Goal: Task Accomplishment & Management: Use online tool/utility

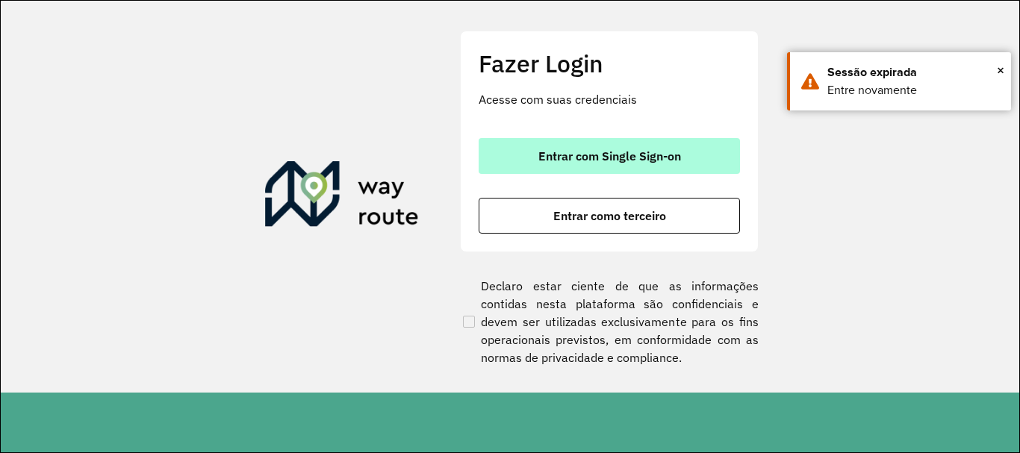
click at [611, 153] on span "Entrar com Single Sign-on" at bounding box center [609, 156] width 143 height 12
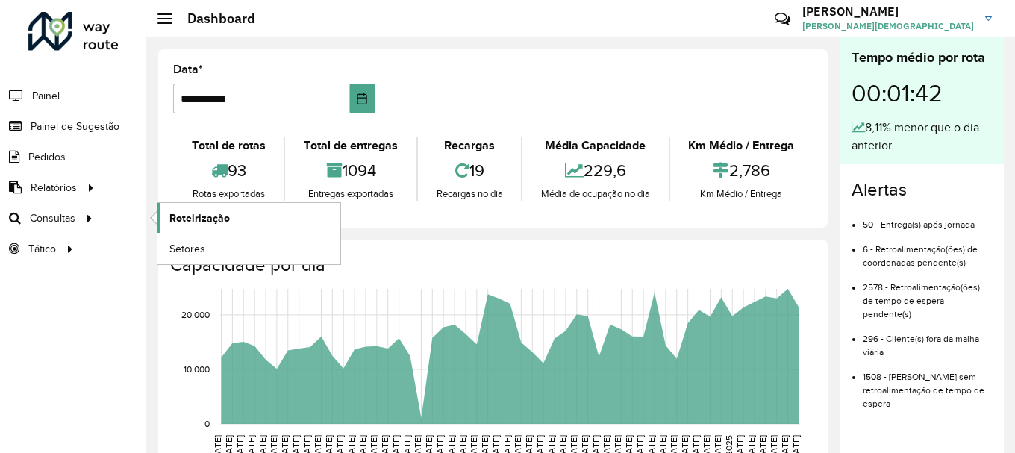
click at [184, 217] on span "Roteirização" at bounding box center [199, 218] width 60 height 16
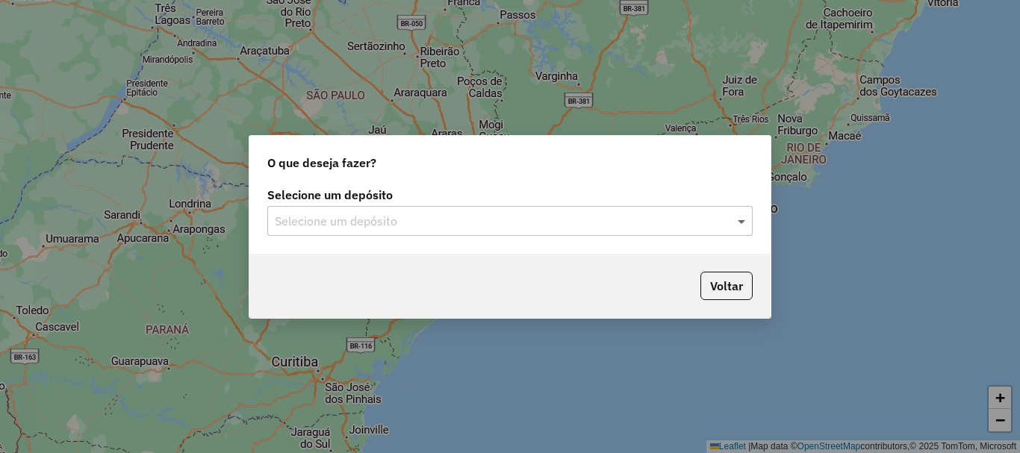
click at [743, 224] on span at bounding box center [743, 221] width 19 height 18
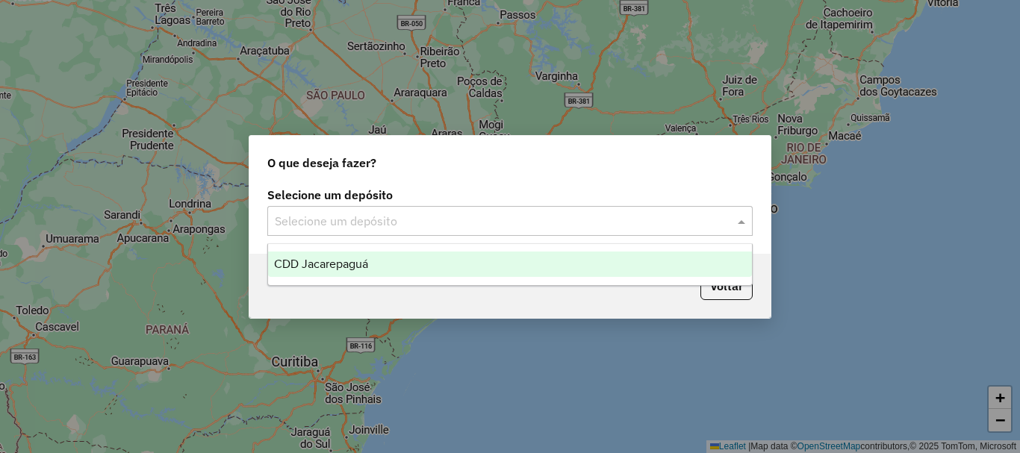
click at [319, 266] on span "CDD Jacarepaguá" at bounding box center [321, 263] width 94 height 13
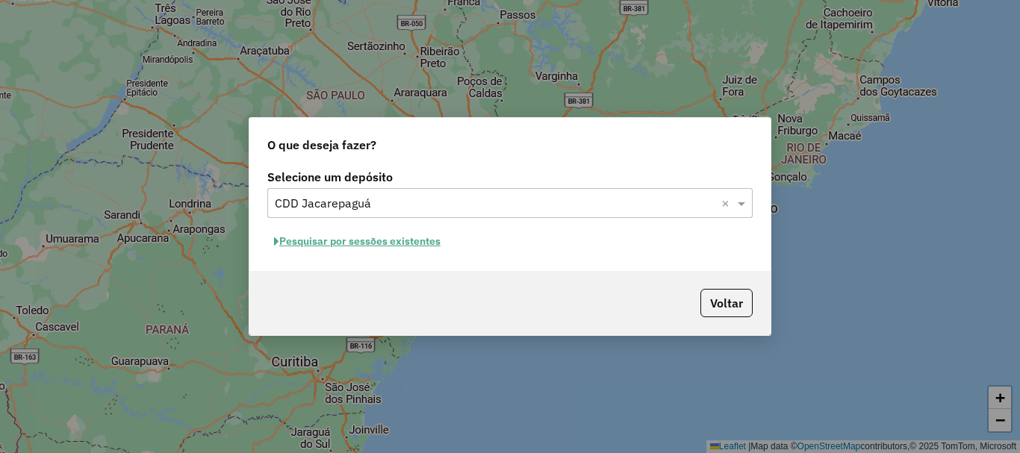
click at [399, 242] on button "Pesquisar por sessões existentes" at bounding box center [357, 241] width 180 height 23
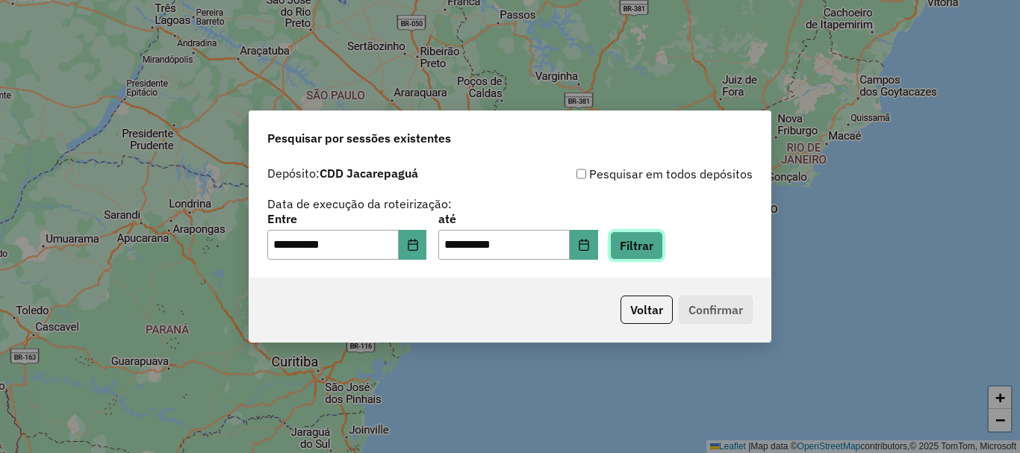
click at [663, 247] on button "Filtrar" at bounding box center [636, 245] width 53 height 28
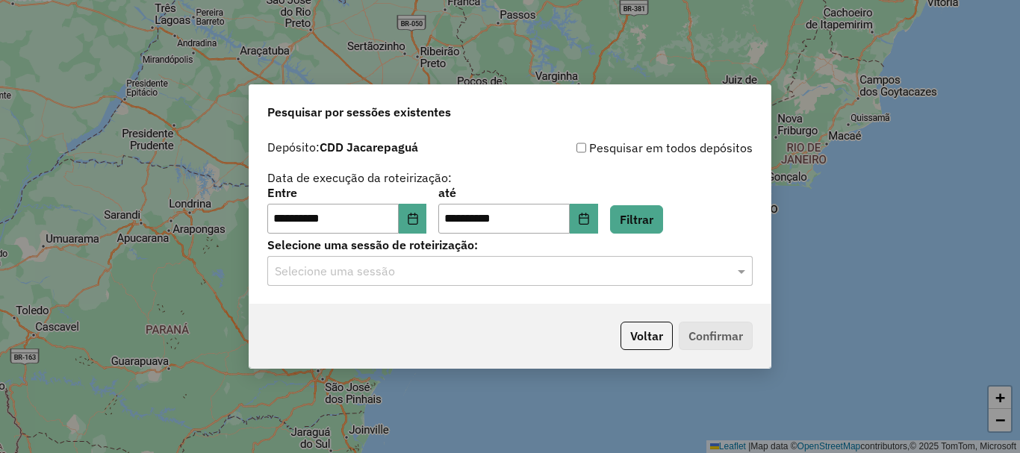
click at [446, 276] on input "text" at bounding box center [495, 272] width 440 height 18
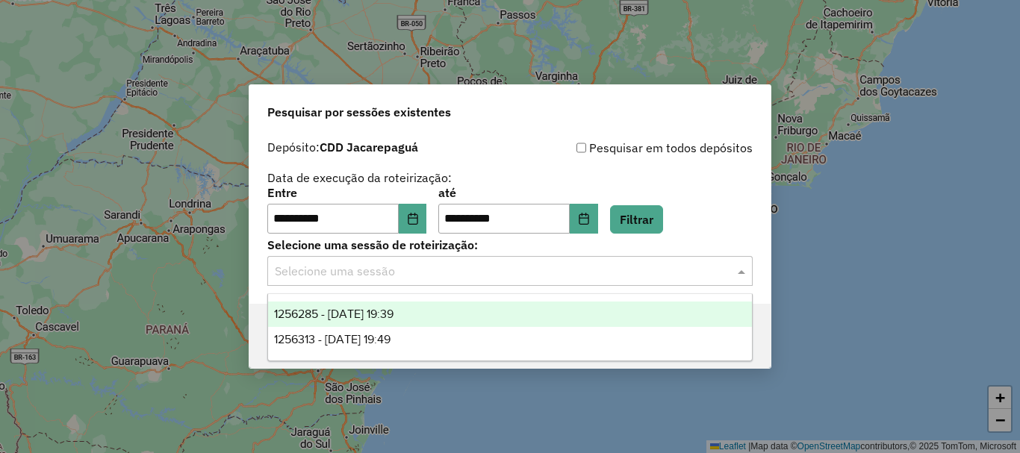
click at [384, 316] on span "1256285 - 30/08/2025 19:39" at bounding box center [333, 314] width 119 height 13
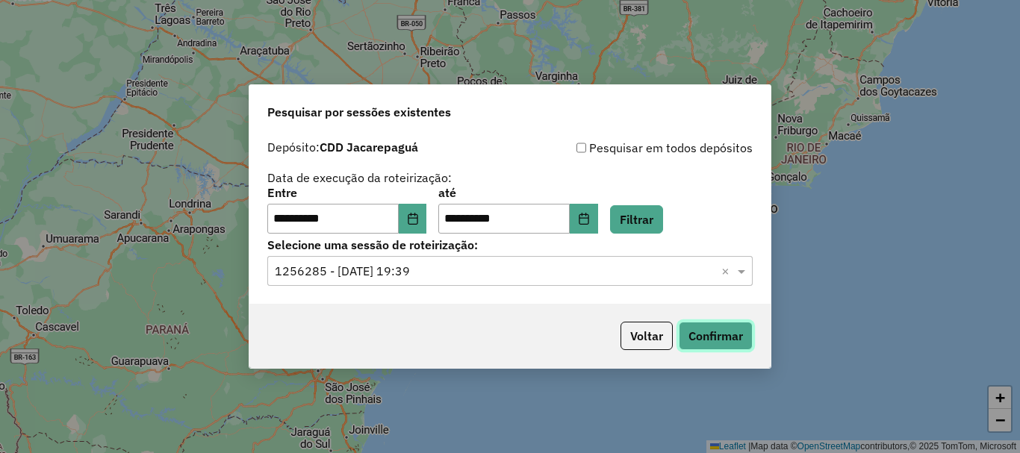
click at [717, 337] on button "Confirmar" at bounding box center [715, 336] width 74 height 28
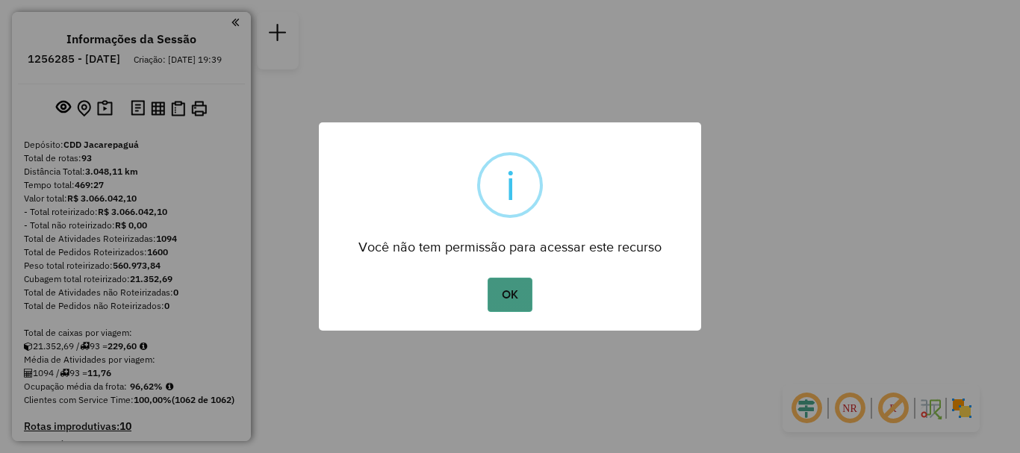
click at [510, 299] on button "OK" at bounding box center [509, 295] width 44 height 34
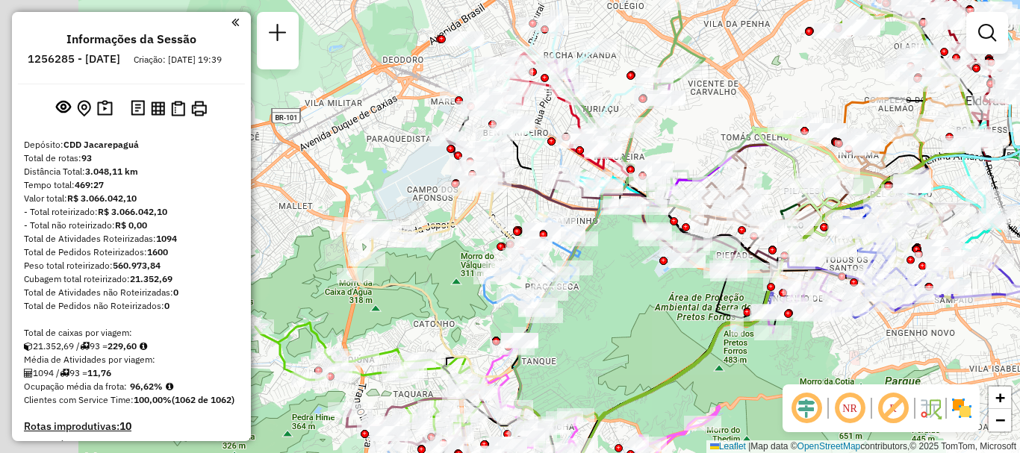
drag, startPoint x: 378, startPoint y: 363, endPoint x: 663, endPoint y: 330, distance: 286.3
click at [663, 330] on div "Janela de atendimento Grade de atendimento Capacidade Transportadoras Veículos …" at bounding box center [510, 226] width 1020 height 453
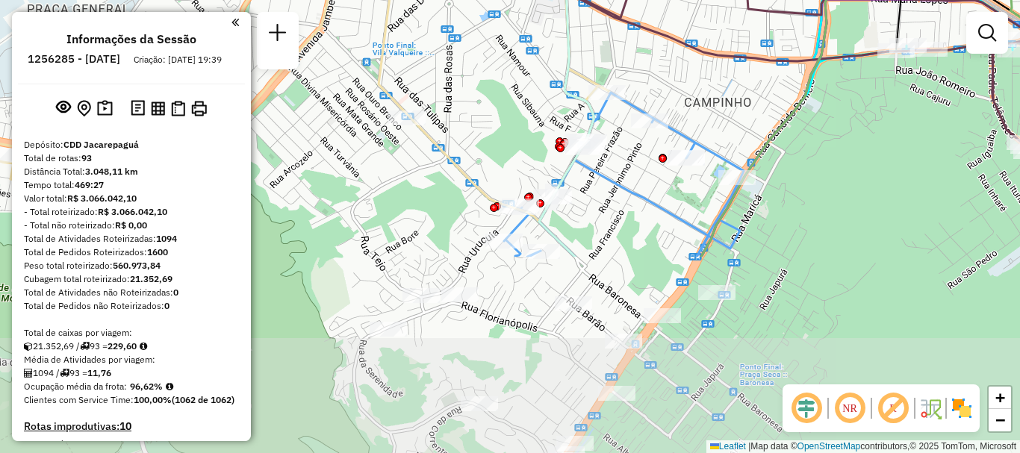
drag, startPoint x: 728, startPoint y: 366, endPoint x: 724, endPoint y: 131, distance: 235.9
click at [740, 125] on div "Janela de atendimento Grade de atendimento Capacidade Transportadoras Veículos …" at bounding box center [510, 226] width 1020 height 453
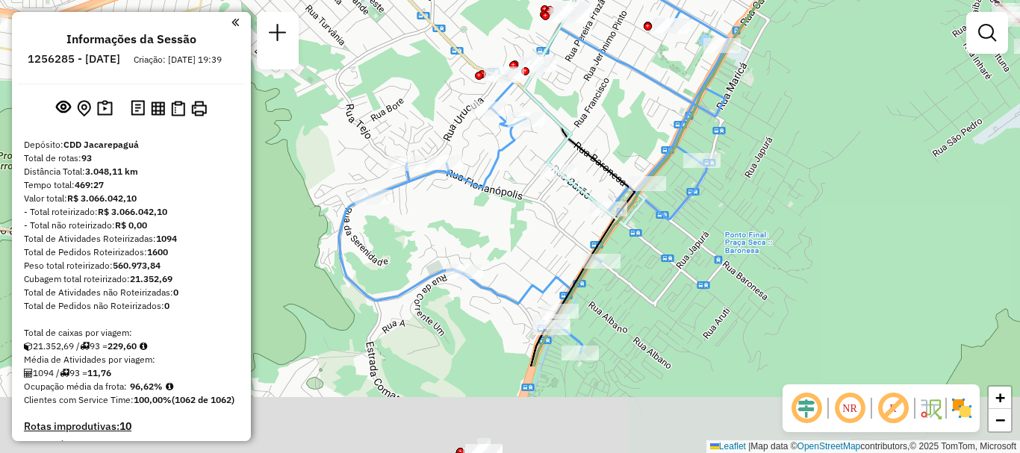
drag, startPoint x: 654, startPoint y: 257, endPoint x: 637, endPoint y: 125, distance: 132.4
click at [637, 125] on div "Janela de atendimento Grade de atendimento Capacidade Transportadoras Veículos …" at bounding box center [510, 226] width 1020 height 453
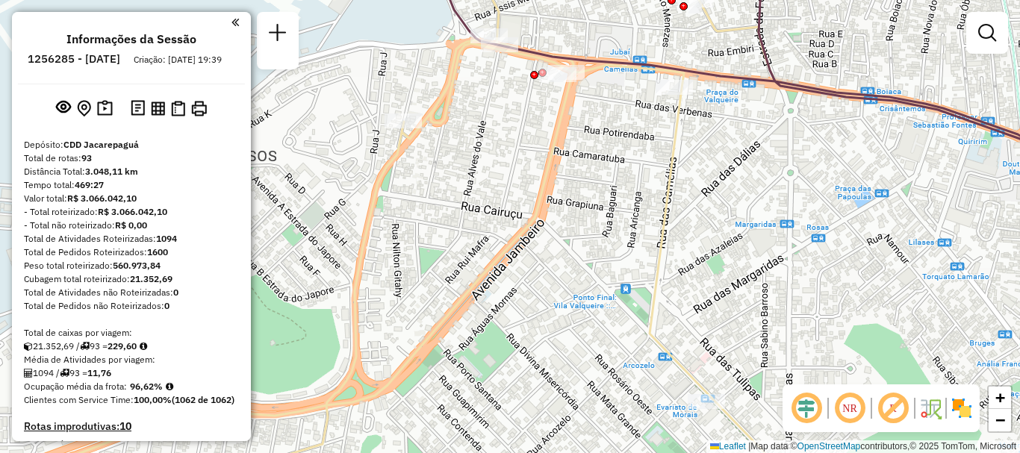
drag, startPoint x: 602, startPoint y: 159, endPoint x: 661, endPoint y: 240, distance: 100.5
click at [643, 82] on div "Janela de atendimento Grade de atendimento Capacidade Transportadoras Veículos …" at bounding box center [510, 226] width 1020 height 453
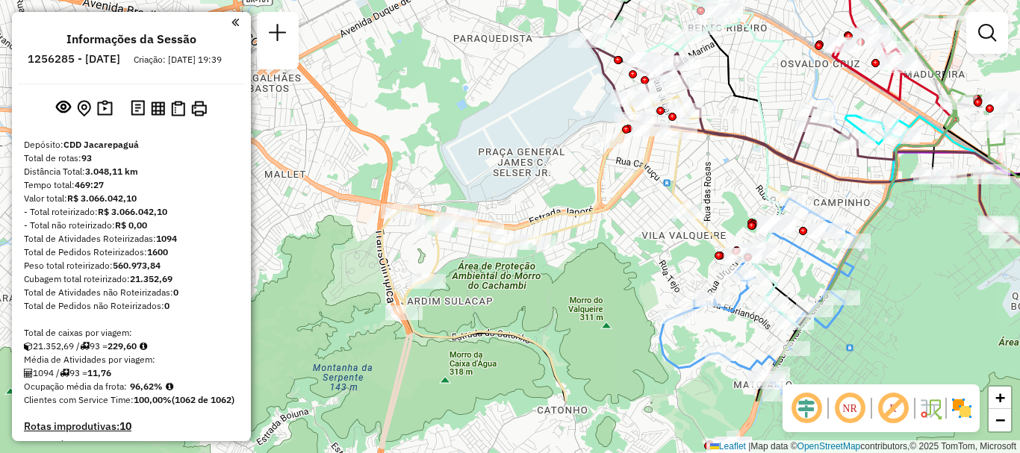
drag, startPoint x: 628, startPoint y: 352, endPoint x: 621, endPoint y: 248, distance: 104.0
click at [631, 255] on div "Janela de atendimento Grade de atendimento Capacidade Transportadoras Veículos …" at bounding box center [510, 226] width 1020 height 453
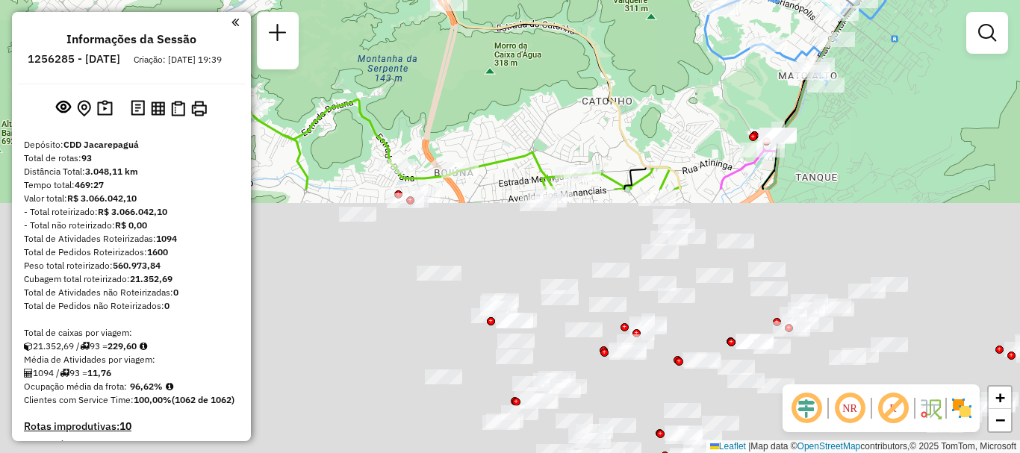
drag, startPoint x: 605, startPoint y: 358, endPoint x: 634, endPoint y: 90, distance: 268.8
click at [693, 16] on div "Janela de atendimento Grade de atendimento Capacidade Transportadoras Veículos …" at bounding box center [510, 226] width 1020 height 453
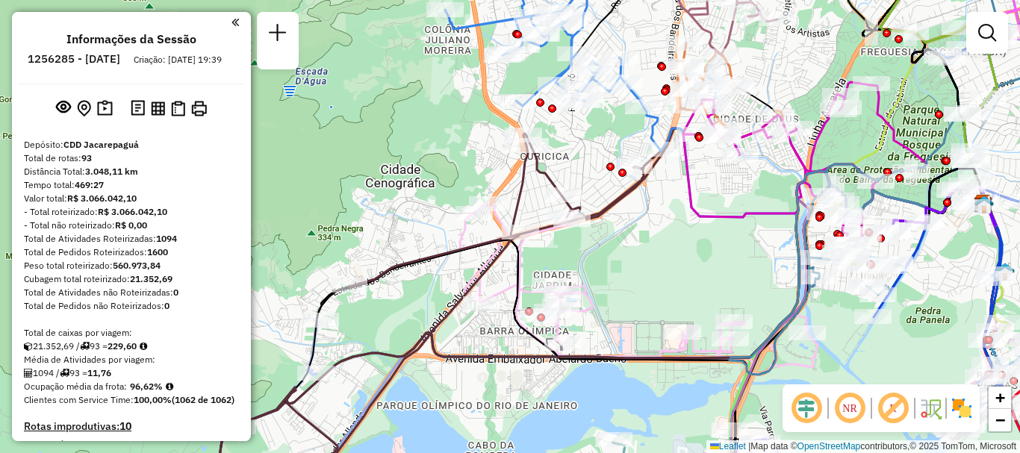
drag, startPoint x: 425, startPoint y: 266, endPoint x: 505, endPoint y: 234, distance: 86.3
click at [487, 259] on div "Janela de atendimento Grade de atendimento Capacidade Transportadoras Veículos …" at bounding box center [510, 226] width 1020 height 453
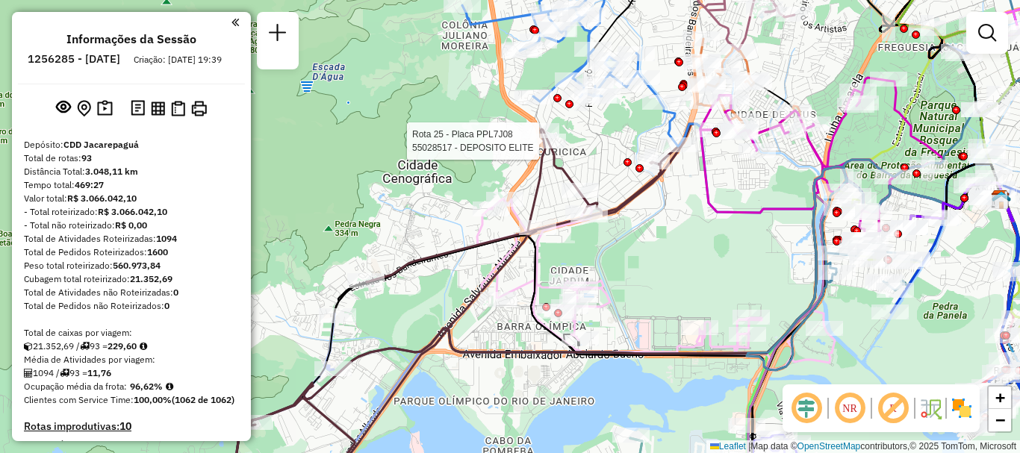
select select "**********"
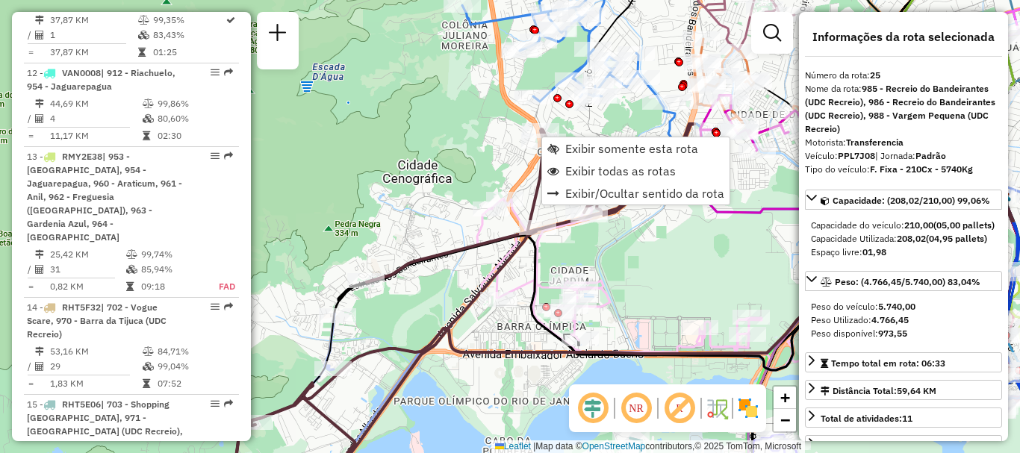
scroll to position [2798, 0]
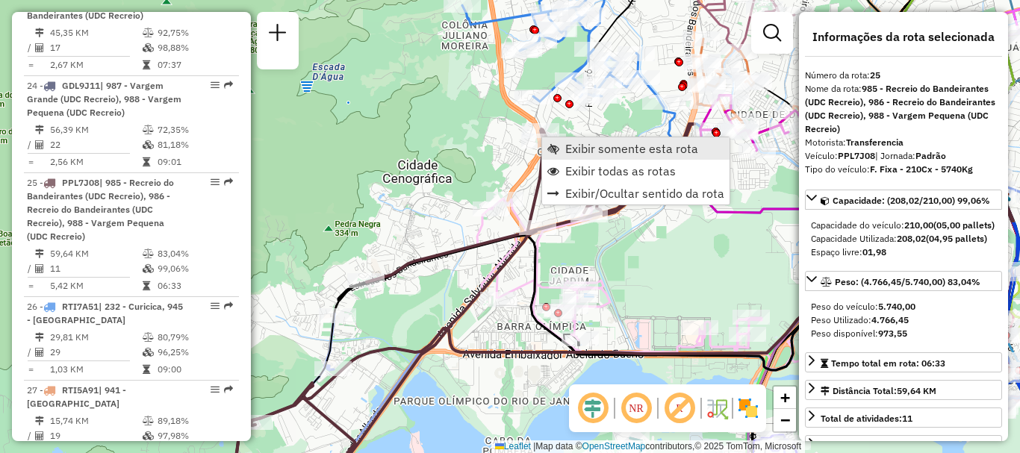
click at [569, 146] on span "Exibir somente esta rota" at bounding box center [631, 149] width 133 height 12
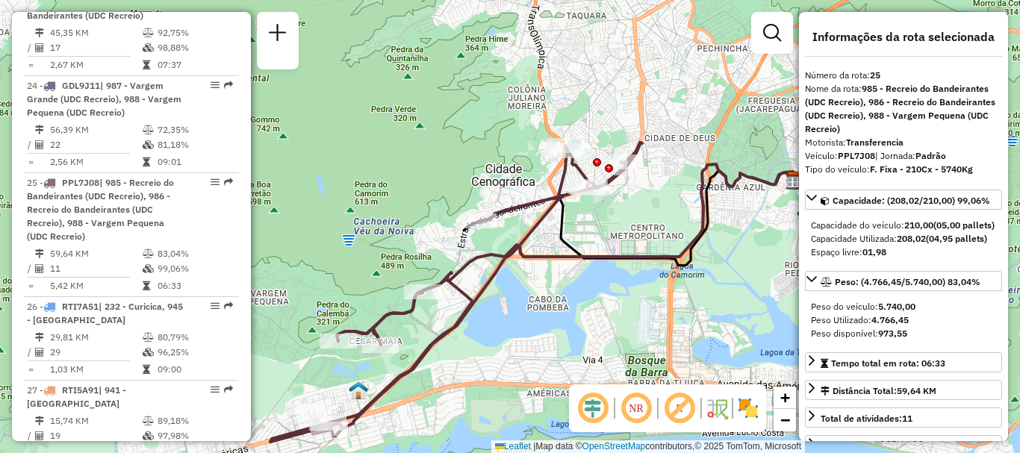
drag, startPoint x: 431, startPoint y: 243, endPoint x: 470, endPoint y: 288, distance: 59.8
click at [456, 309] on icon at bounding box center [456, 292] width 372 height 299
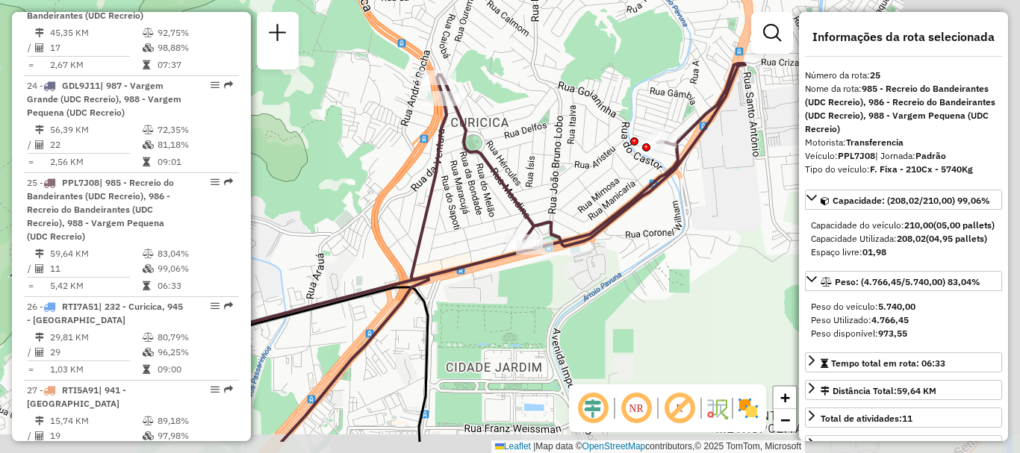
drag, startPoint x: 642, startPoint y: 252, endPoint x: 502, endPoint y: 193, distance: 152.2
click at [483, 194] on div "Janela de atendimento Grade de atendimento Capacidade Transportadoras Veículos …" at bounding box center [510, 226] width 1020 height 453
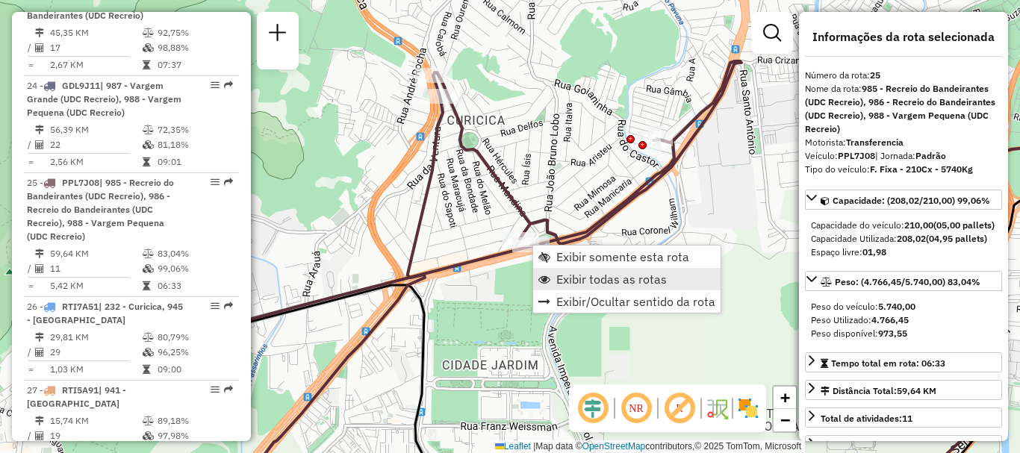
click at [575, 279] on span "Exibir todas as rotas" at bounding box center [611, 279] width 110 height 12
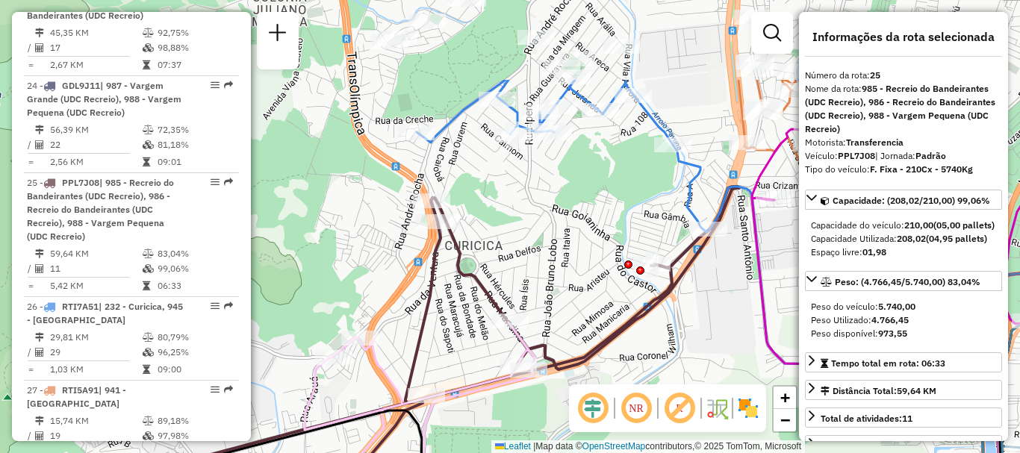
drag, startPoint x: 561, startPoint y: 171, endPoint x: 549, endPoint y: 246, distance: 75.7
click at [549, 246] on div "Janela de atendimento Grade de atendimento Capacidade Transportadoras Veículos …" at bounding box center [510, 226] width 1020 height 453
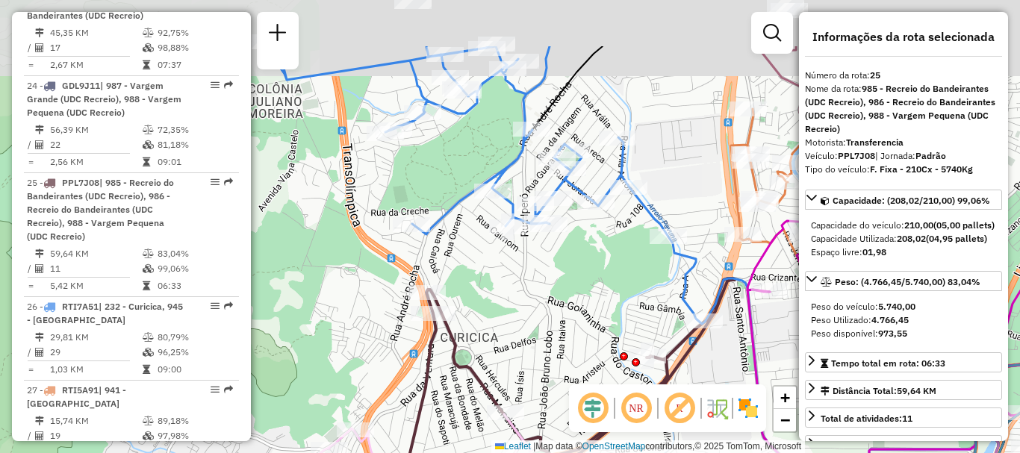
drag, startPoint x: 588, startPoint y: 84, endPoint x: 579, endPoint y: 177, distance: 93.0
click at [583, 176] on div at bounding box center [567, 168] width 37 height 15
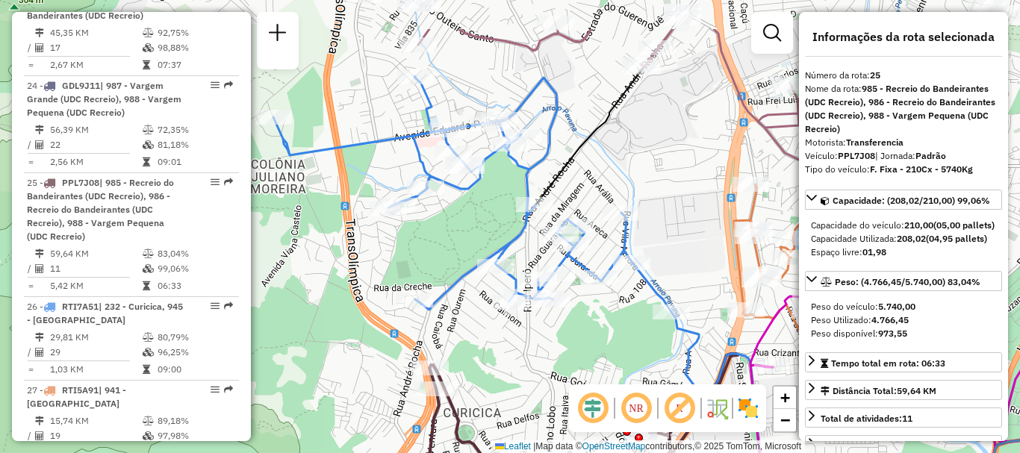
drag, startPoint x: 460, startPoint y: 175, endPoint x: 440, endPoint y: 202, distance: 32.5
click at [444, 202] on div "Janela de atendimento Grade de atendimento Capacidade Transportadoras Veículos …" at bounding box center [510, 226] width 1020 height 453
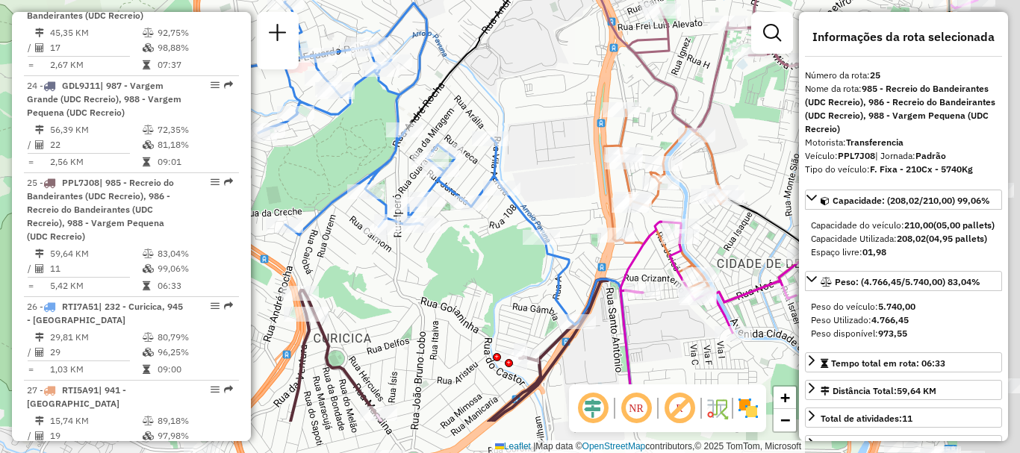
drag, startPoint x: 554, startPoint y: 381, endPoint x: 394, endPoint y: 289, distance: 184.2
click at [418, 301] on div "Janela de atendimento Grade de atendimento Capacidade Transportadoras Veículos …" at bounding box center [510, 226] width 1020 height 453
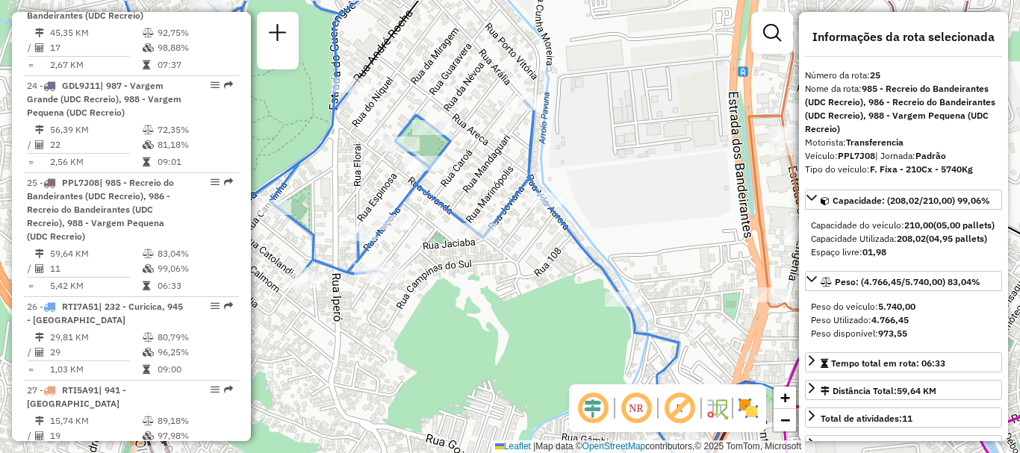
drag, startPoint x: 443, startPoint y: 235, endPoint x: 460, endPoint y: 281, distance: 49.4
click at [460, 281] on div "Janela de atendimento Grade de atendimento Capacidade Transportadoras Veículos …" at bounding box center [510, 226] width 1020 height 453
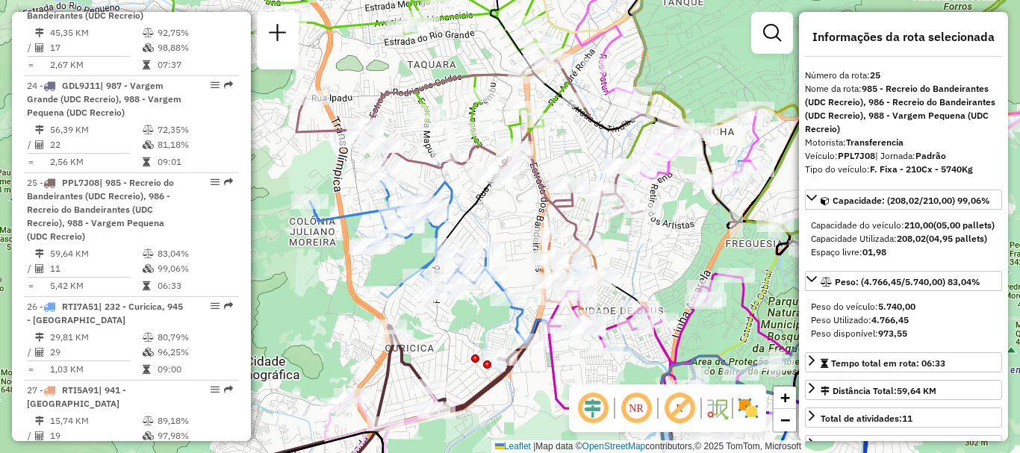
drag, startPoint x: 578, startPoint y: 292, endPoint x: 438, endPoint y: 378, distance: 163.9
click at [446, 385] on div "Janela de atendimento Grade de atendimento Capacidade Transportadoras Veículos …" at bounding box center [510, 226] width 1020 height 453
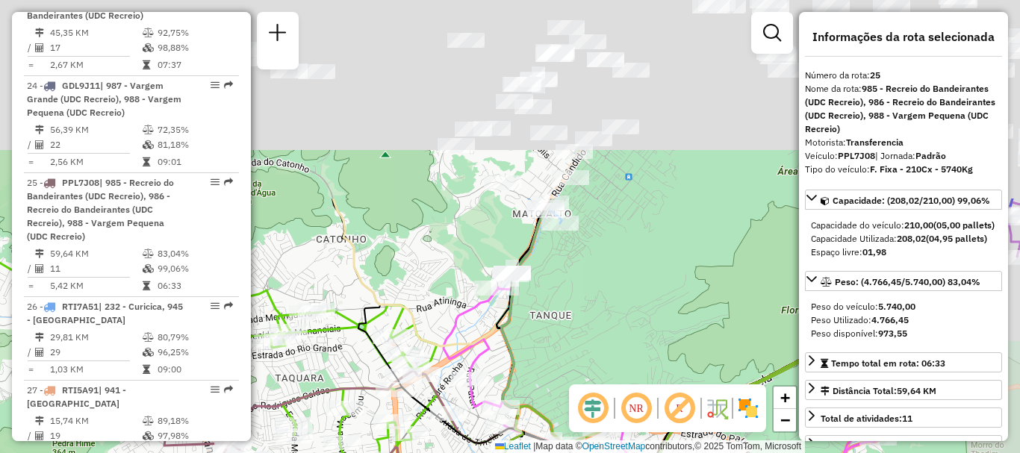
drag, startPoint x: 646, startPoint y: 94, endPoint x: 548, endPoint y: 338, distance: 263.2
click at [548, 338] on div "Rota 25 - Placa PPL7J08 55057193 - JOÃO JORGE DE JESUS Janela de atendimento Gr…" at bounding box center [510, 226] width 1020 height 453
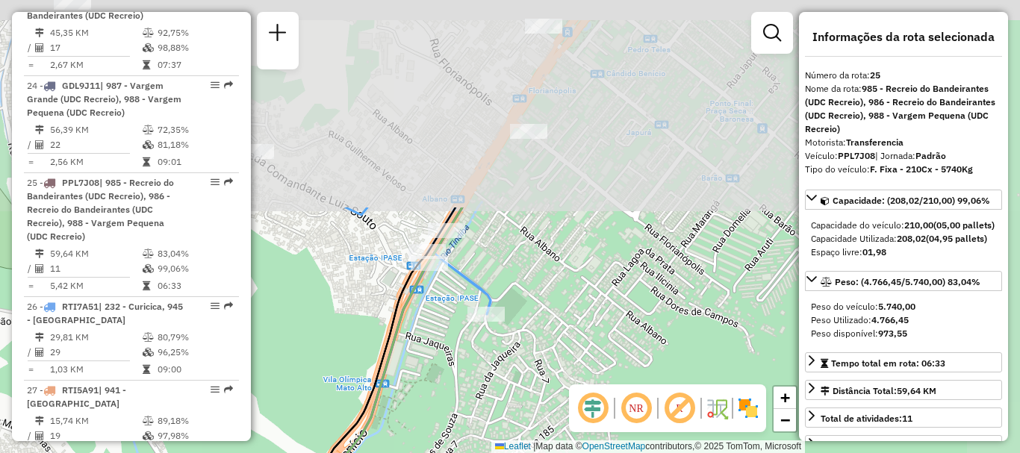
drag, startPoint x: 651, startPoint y: 169, endPoint x: 541, endPoint y: 422, distance: 275.8
click at [541, 422] on div "Rota 25 - Placa PPL7J08 55057193 - JOÃO JORGE DE JESUS Janela de atendimento Gr…" at bounding box center [510, 226] width 1020 height 453
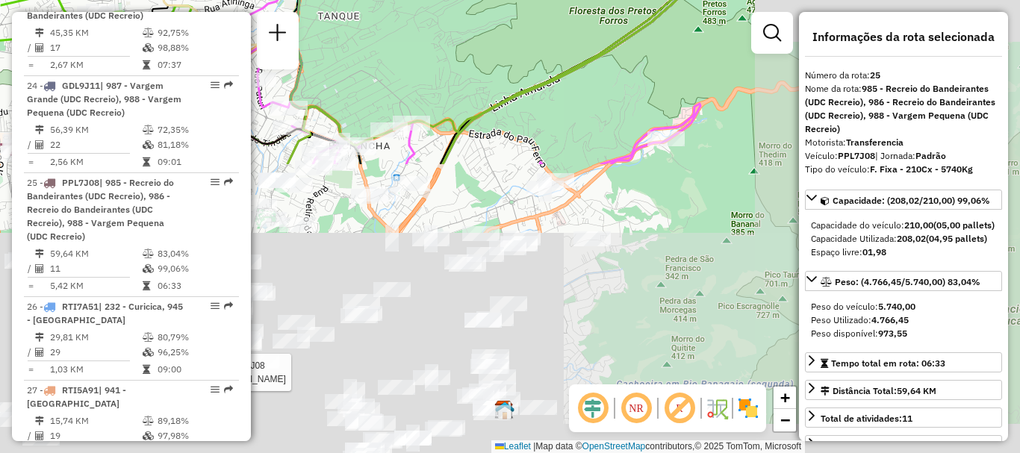
drag, startPoint x: 666, startPoint y: 265, endPoint x: 389, endPoint y: -78, distance: 440.5
click at [389, 0] on html "Aguarde... Pop-up bloqueado! Seu navegador bloqueou automáticamente a abertura …" at bounding box center [510, 226] width 1020 height 453
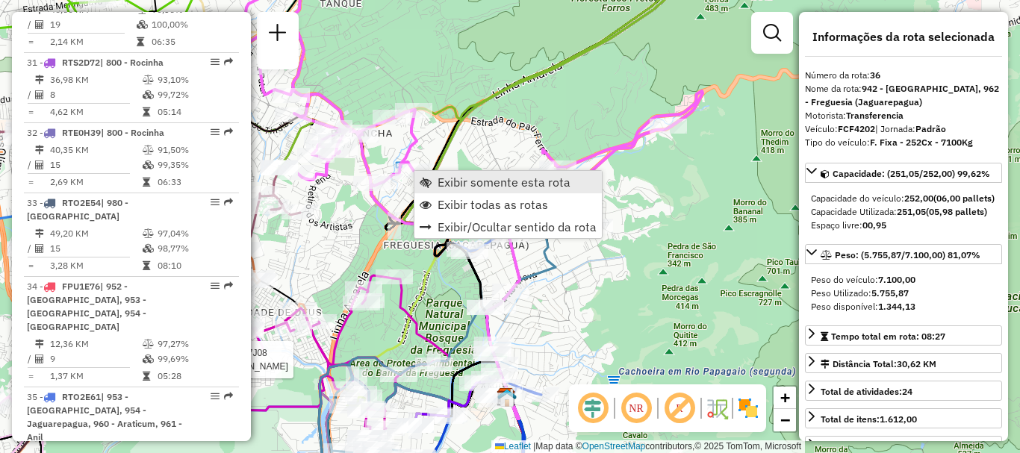
scroll to position [3745, 0]
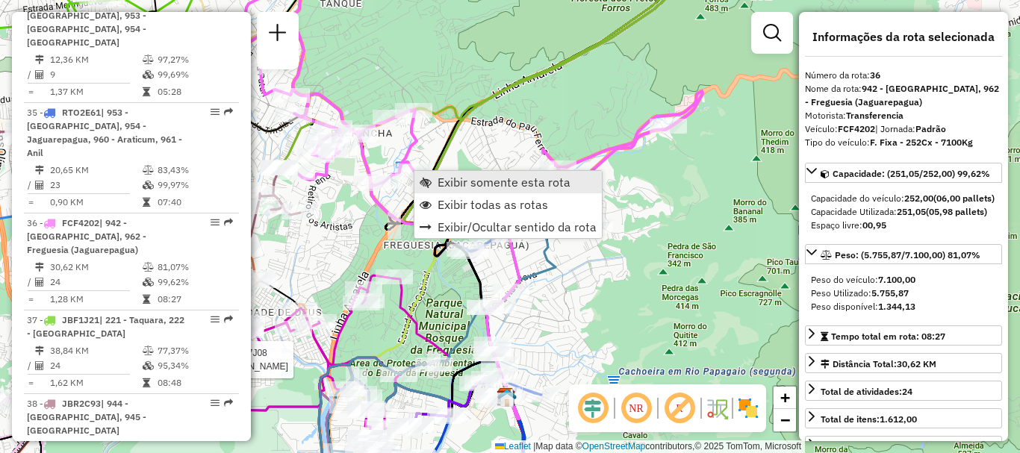
click at [443, 179] on span "Exibir somente esta rota" at bounding box center [503, 182] width 133 height 12
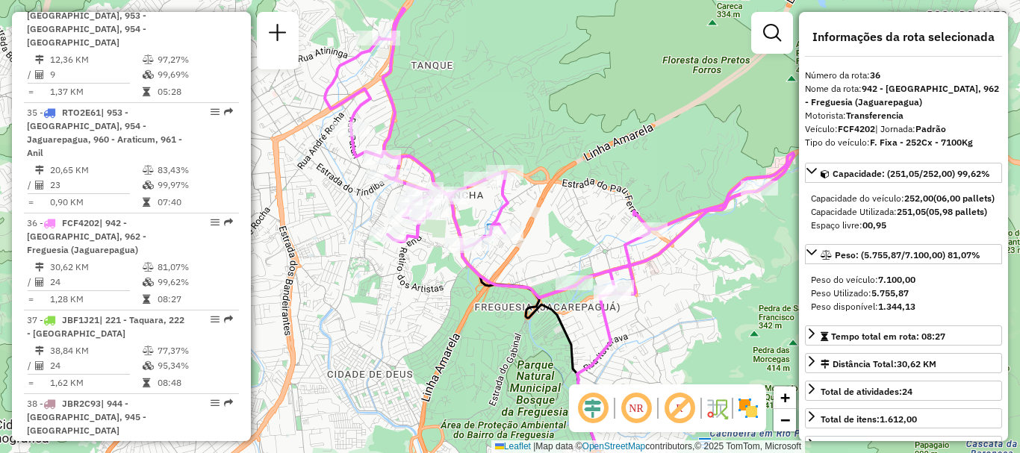
drag, startPoint x: 566, startPoint y: 246, endPoint x: 550, endPoint y: 213, distance: 36.7
click at [550, 213] on div "Janela de atendimento Grade de atendimento Capacidade Transportadoras Veículos …" at bounding box center [510, 226] width 1020 height 453
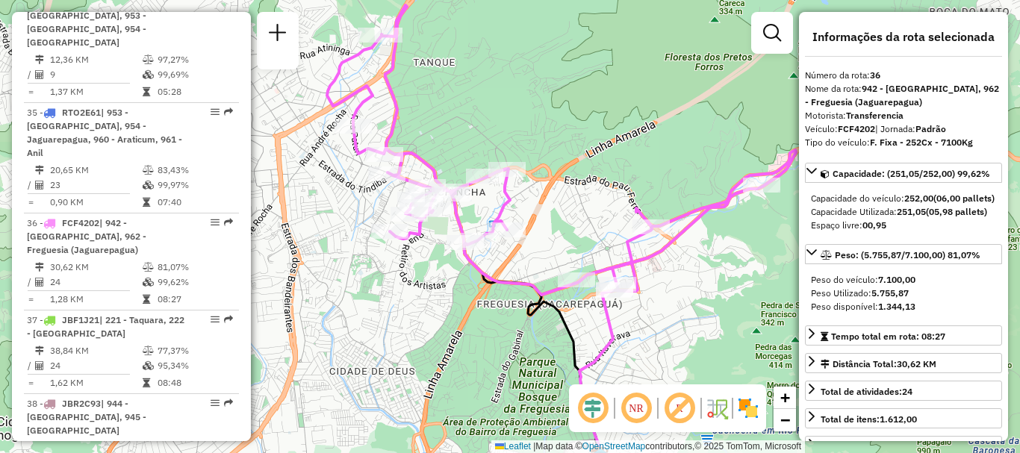
click at [752, 407] on img at bounding box center [748, 408] width 24 height 24
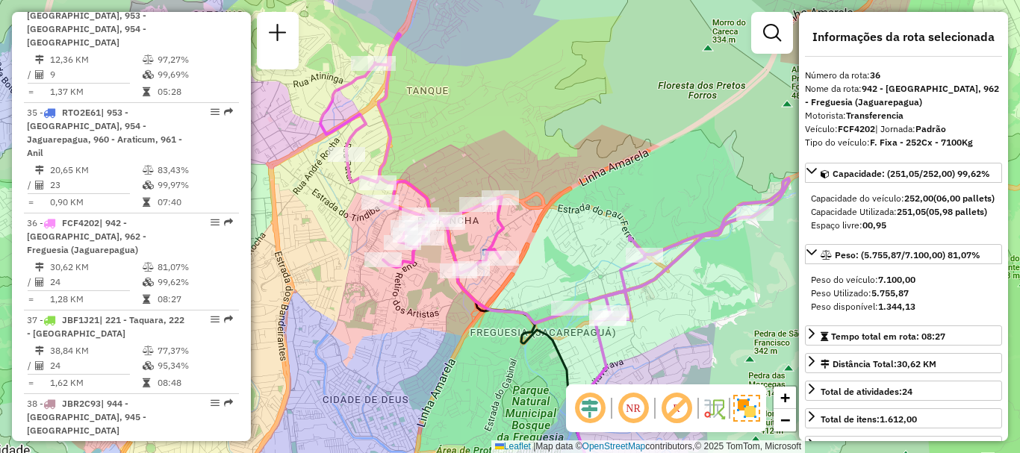
drag, startPoint x: 569, startPoint y: 234, endPoint x: 562, endPoint y: 263, distance: 29.1
click at [562, 263] on div "Janela de atendimento Grade de atendimento Capacidade Transportadoras Veículos …" at bounding box center [510, 226] width 1020 height 453
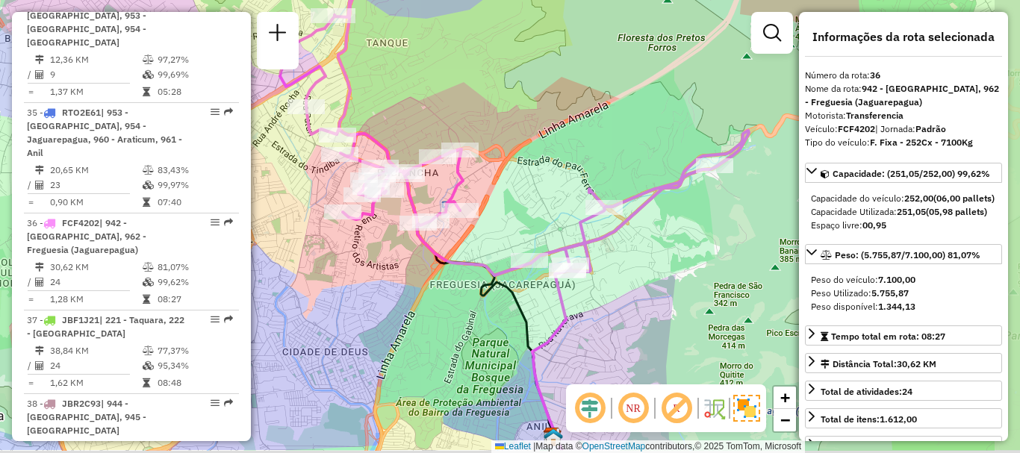
drag, startPoint x: 526, startPoint y: 251, endPoint x: 486, endPoint y: 203, distance: 62.5
click at [486, 203] on div "Janela de atendimento Grade de atendimento Capacidade Transportadoras Veículos …" at bounding box center [510, 226] width 1020 height 453
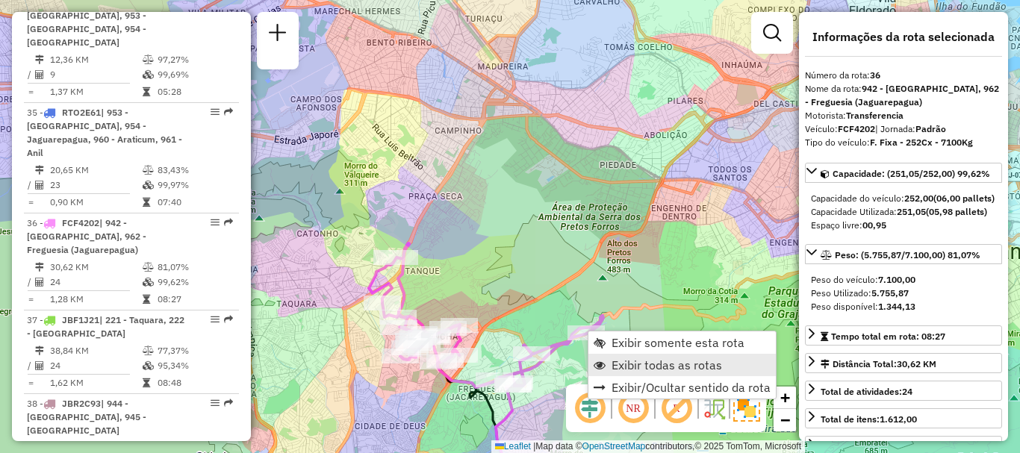
click at [640, 364] on span "Exibir todas as rotas" at bounding box center [666, 365] width 110 height 12
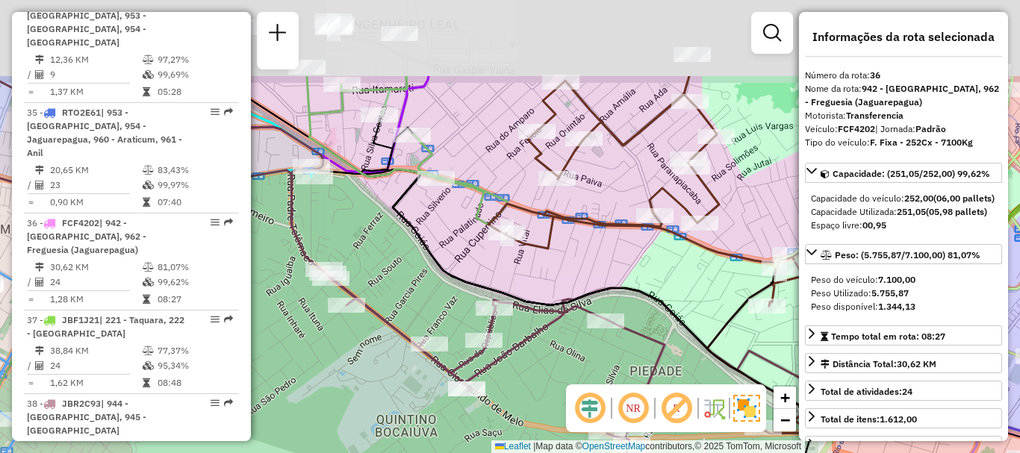
drag, startPoint x: 681, startPoint y: 171, endPoint x: 671, endPoint y: 297, distance: 126.5
click at [671, 302] on div "Janela de atendimento Grade de atendimento Capacidade Transportadoras Veículos …" at bounding box center [510, 226] width 1020 height 453
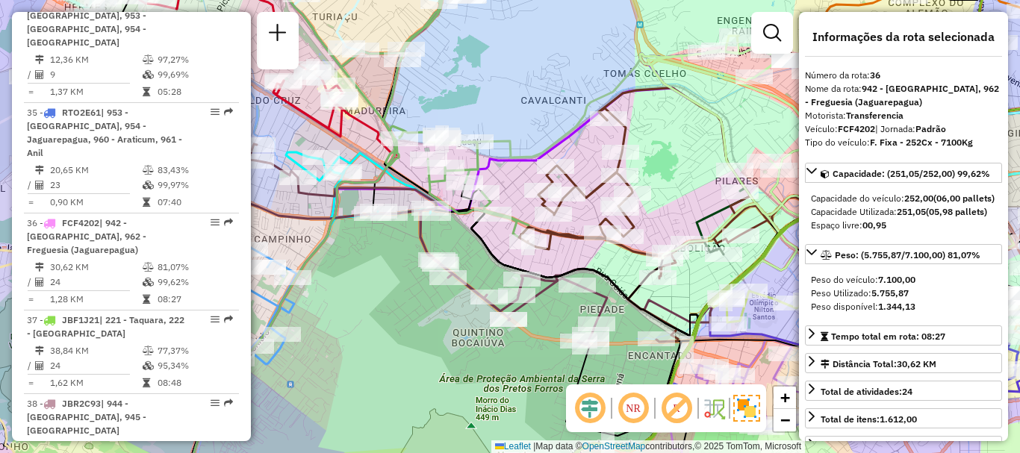
drag, startPoint x: 583, startPoint y: 265, endPoint x: 690, endPoint y: 271, distance: 107.6
click at [690, 271] on div "Janela de atendimento Grade de atendimento Capacidade Transportadoras Veículos …" at bounding box center [510, 226] width 1020 height 453
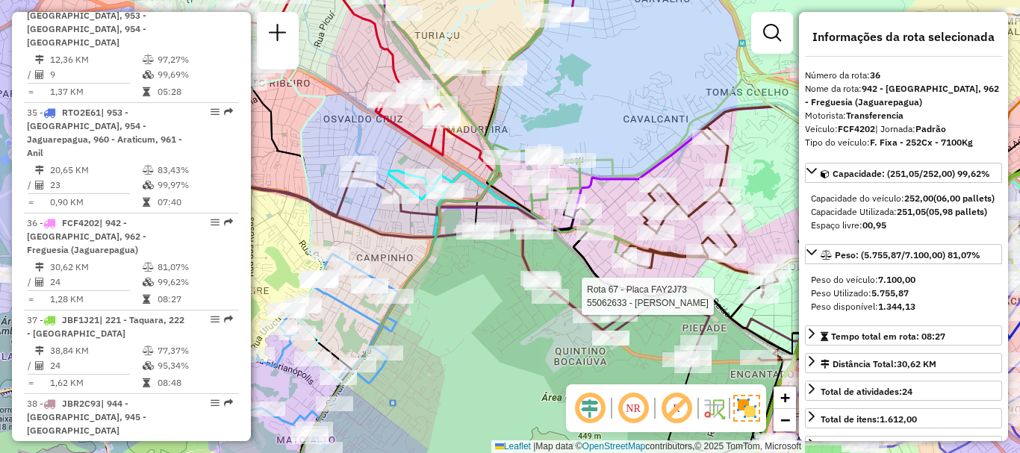
drag, startPoint x: 416, startPoint y: 233, endPoint x: 434, endPoint y: 242, distance: 20.0
click at [434, 242] on icon at bounding box center [413, 246] width 272 height 543
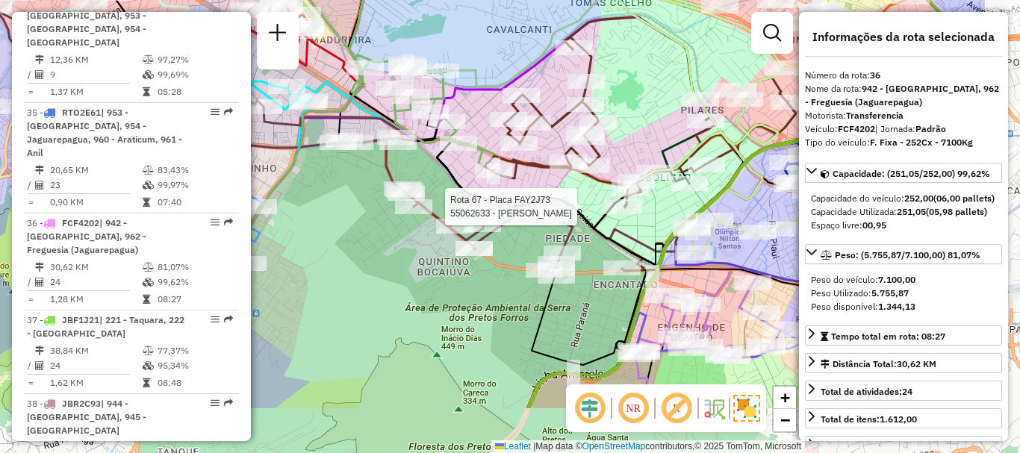
drag, startPoint x: 525, startPoint y: 337, endPoint x: 399, endPoint y: 199, distance: 187.0
click at [385, 231] on div "Rota 67 - Placa FAY2J73 55062633 - ANDERSON RODRIGUES P Janela de atendimento G…" at bounding box center [510, 226] width 1020 height 453
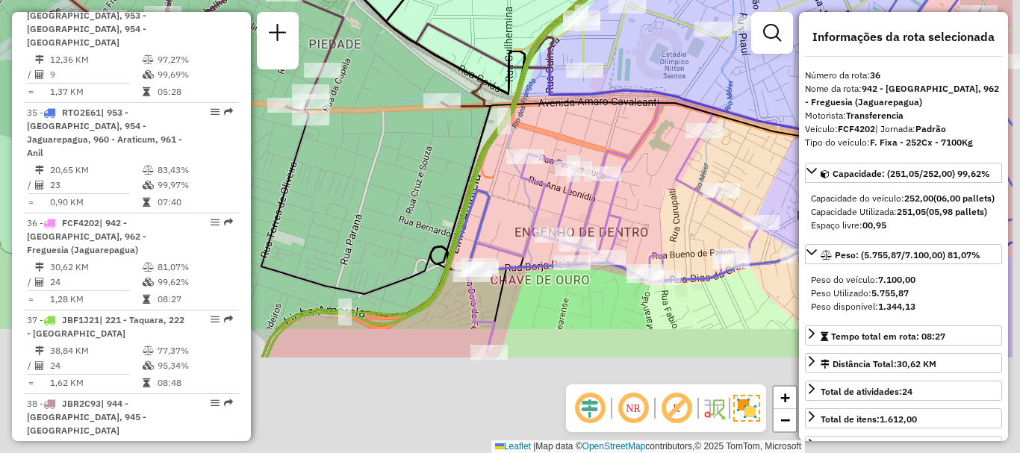
drag, startPoint x: 522, startPoint y: 282, endPoint x: 407, endPoint y: 131, distance: 190.2
click at [409, 137] on div "Rota 67 - Placa FAY2J73 55062633 - ANDERSON RODRIGUES P Janela de atendimento G…" at bounding box center [510, 226] width 1020 height 453
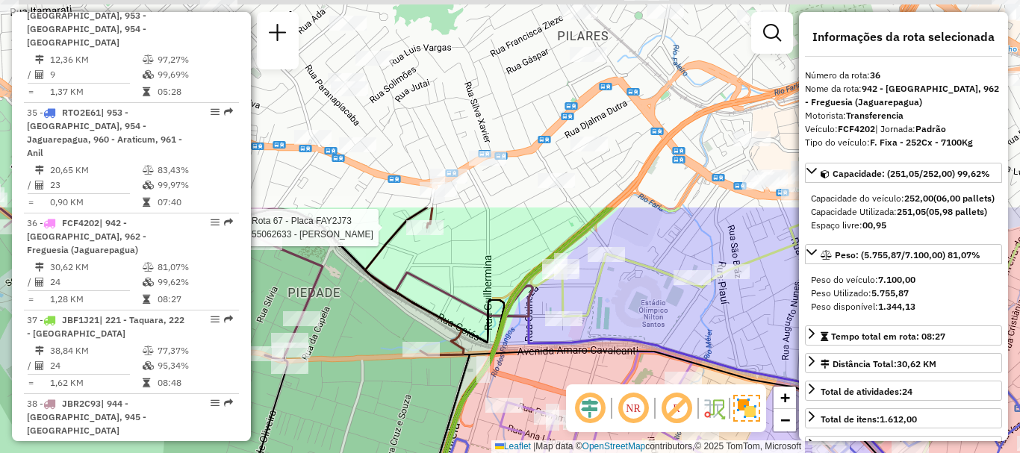
drag, startPoint x: 411, startPoint y: 122, endPoint x: 384, endPoint y: 356, distance: 235.2
click at [387, 372] on div "Rota 67 - Placa FAY2J73 55062633 - ANDERSON RODRIGUES P Janela de atendimento G…" at bounding box center [510, 226] width 1020 height 453
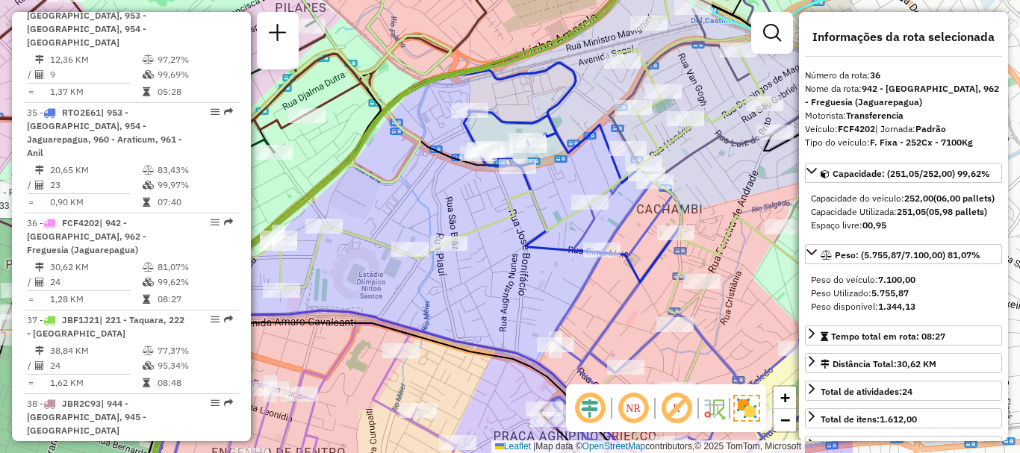
drag, startPoint x: 675, startPoint y: 204, endPoint x: 423, endPoint y: 193, distance: 252.5
click at [421, 193] on div "Rota 67 - Placa FAY2J73 55062633 - ANDERSON RODRIGUES P Janela de atendimento G…" at bounding box center [510, 226] width 1020 height 453
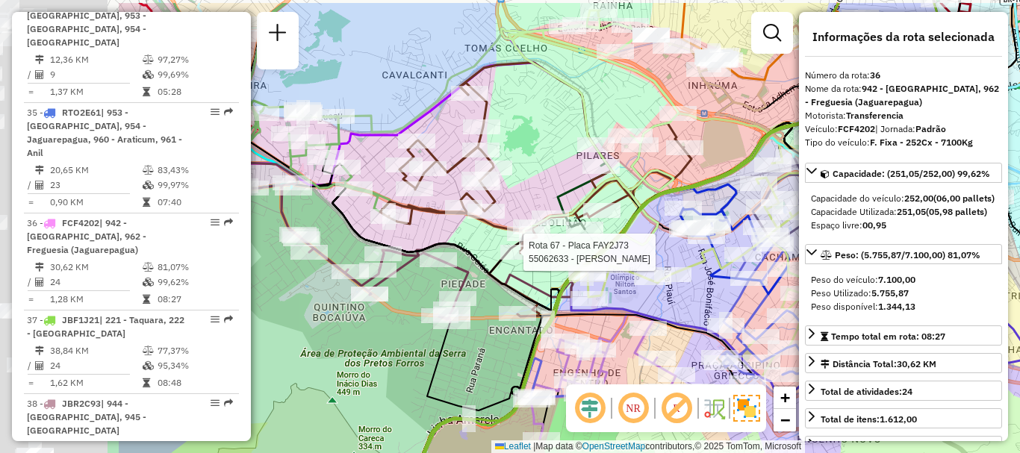
drag, startPoint x: 431, startPoint y: 197, endPoint x: 656, endPoint y: 244, distance: 230.3
click at [658, 246] on icon at bounding box center [488, 278] width 340 height 536
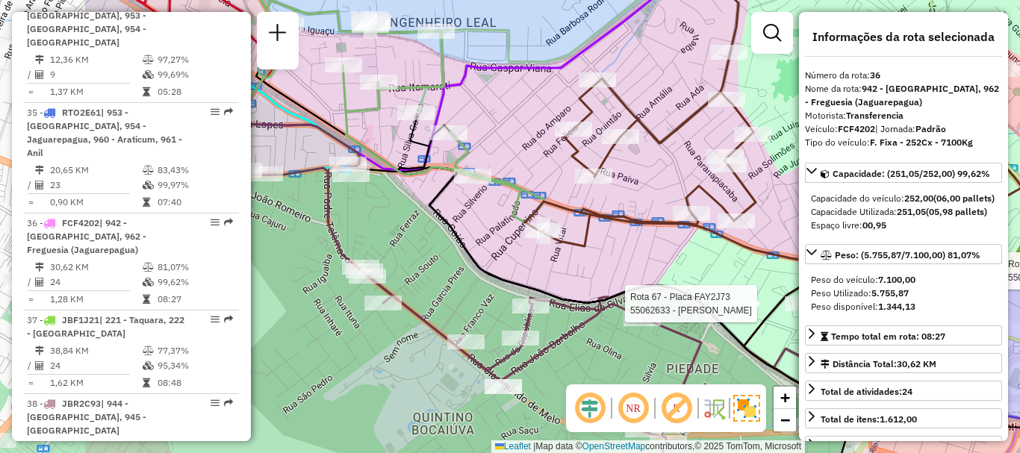
drag, startPoint x: 432, startPoint y: 233, endPoint x: 619, endPoint y: 249, distance: 188.1
click at [619, 249] on div "Rota 67 - Placa FAY2J73 55062633 - ANDERSON RODRIGUES P Rota 48 - Placa RHV7A43…" at bounding box center [510, 226] width 1020 height 453
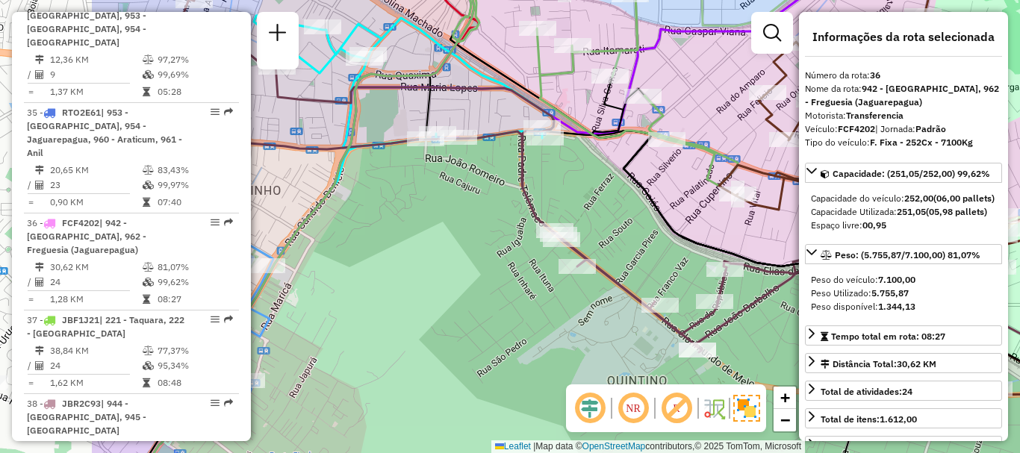
drag, startPoint x: 458, startPoint y: 258, endPoint x: 664, endPoint y: 216, distance: 210.2
click at [664, 216] on div "Rota 67 - Placa FAY2J73 55062633 - ANDERSON RODRIGUES P Rota 48 - Placa RHV7A43…" at bounding box center [510, 226] width 1020 height 453
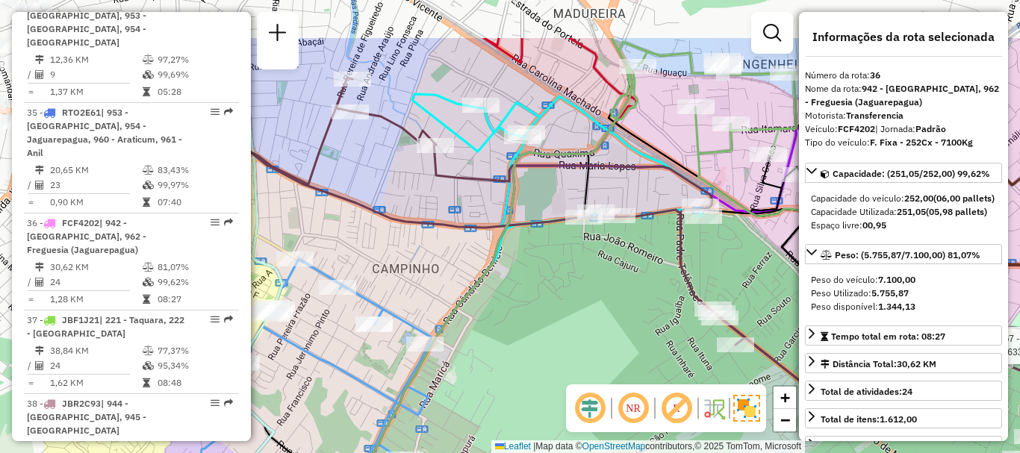
drag, startPoint x: 446, startPoint y: 214, endPoint x: 586, endPoint y: 286, distance: 157.6
click at [588, 298] on div "Rota 67 - Placa FAY2J73 55062633 - ANDERSON RODRIGUES P Rota 48 - Placa RHV7A43…" at bounding box center [510, 226] width 1020 height 453
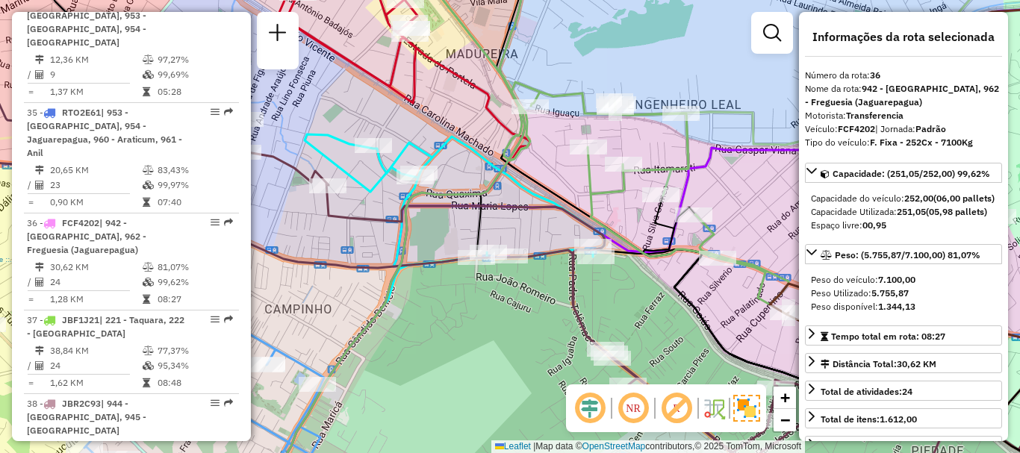
drag, startPoint x: 482, startPoint y: 303, endPoint x: 499, endPoint y: 310, distance: 17.7
click at [499, 310] on div "Rota 67 - Placa FAY2J73 55062633 - ANDERSON RODRIGUES P Rota 48 - Placa RHV7A43…" at bounding box center [510, 226] width 1020 height 453
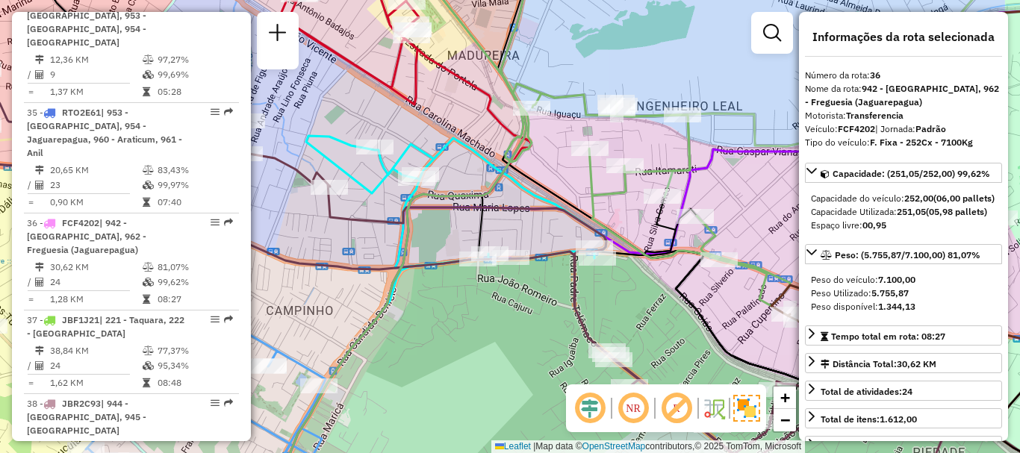
click at [693, 311] on icon at bounding box center [882, 353] width 477 height 289
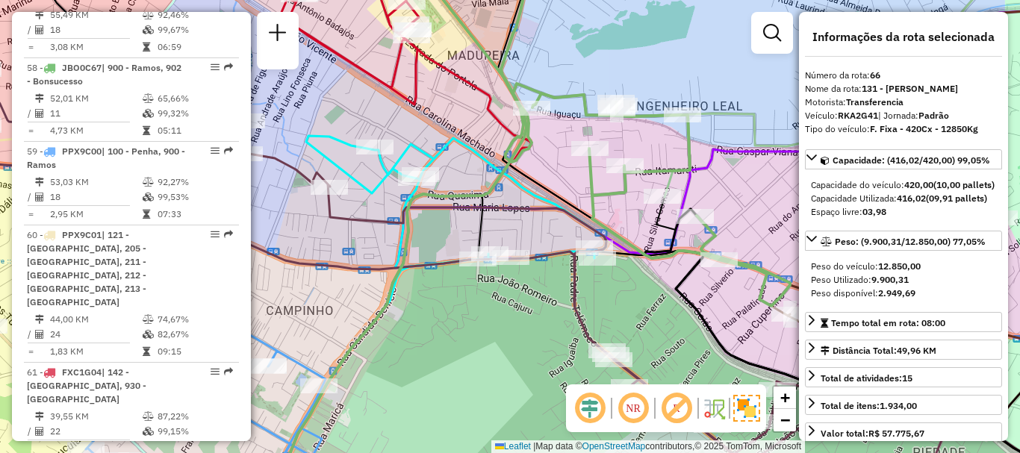
scroll to position [6239, 0]
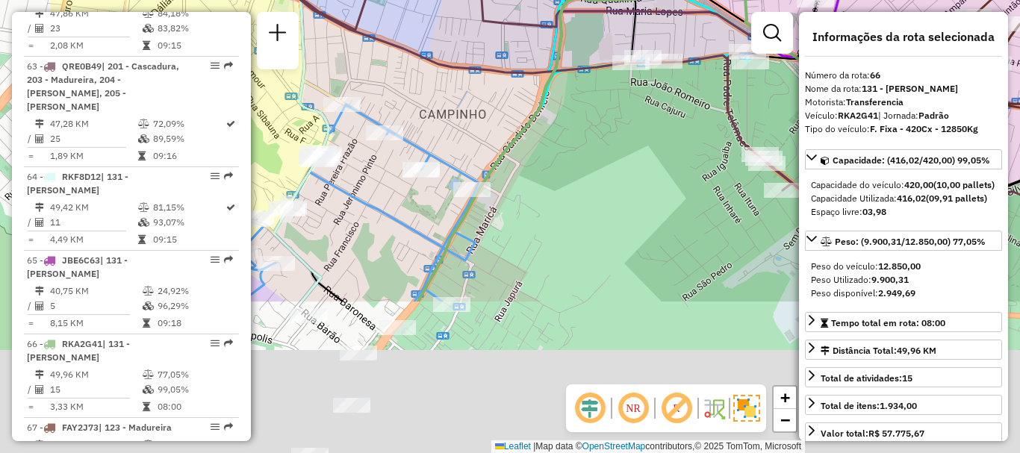
drag, startPoint x: 488, startPoint y: 355, endPoint x: 595, endPoint y: 192, distance: 194.6
click at [599, 193] on div "Janela de atendimento Grade de atendimento Capacidade Transportadoras Veículos …" at bounding box center [510, 226] width 1020 height 453
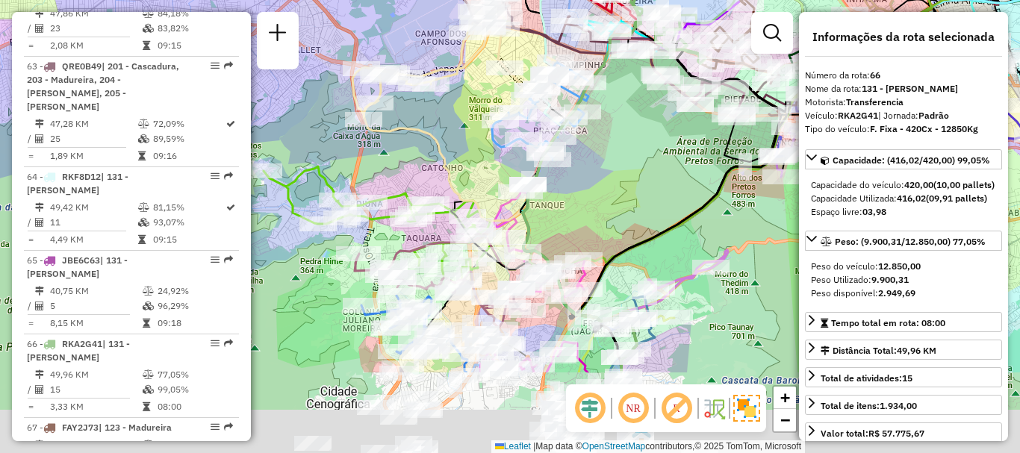
drag, startPoint x: 534, startPoint y: 349, endPoint x: 575, endPoint y: 223, distance: 132.9
click at [575, 223] on div "Janela de atendimento Grade de atendimento Capacidade Transportadoras Veículos …" at bounding box center [510, 226] width 1020 height 453
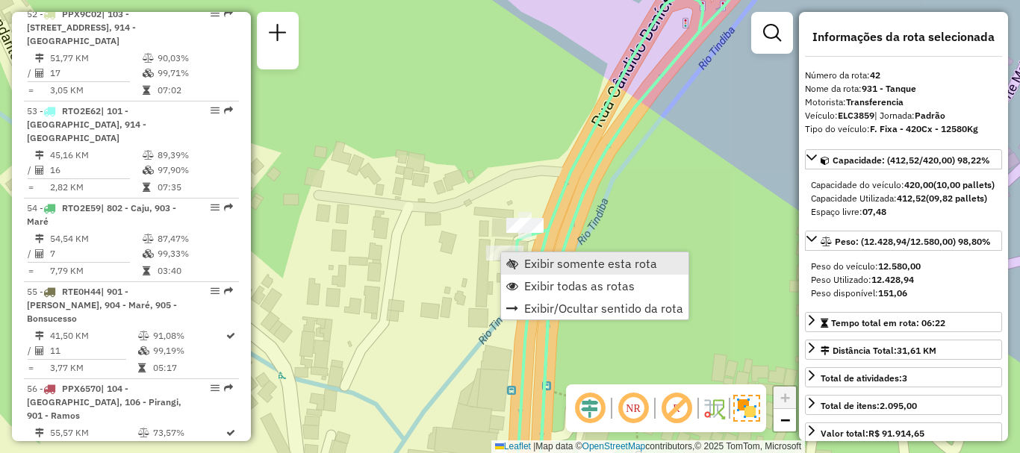
scroll to position [4206, 0]
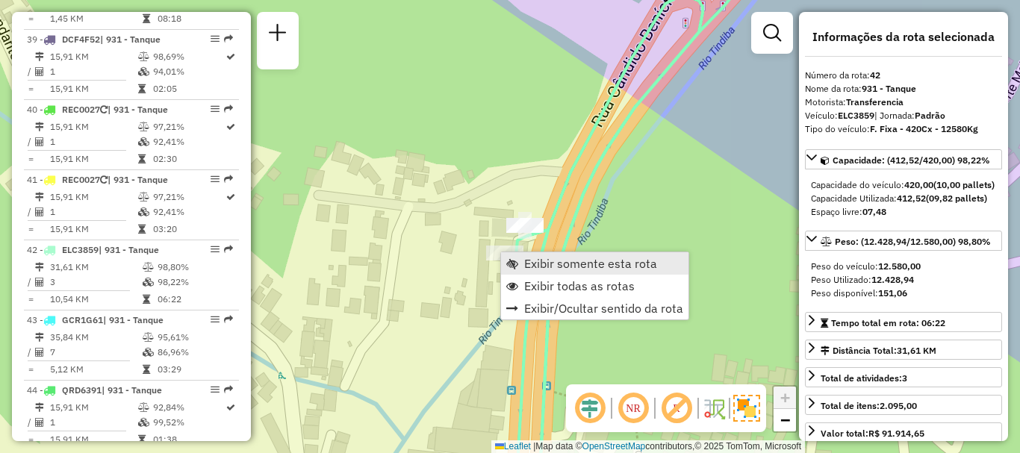
click at [541, 263] on span "Exibir somente esta rota" at bounding box center [590, 263] width 133 height 12
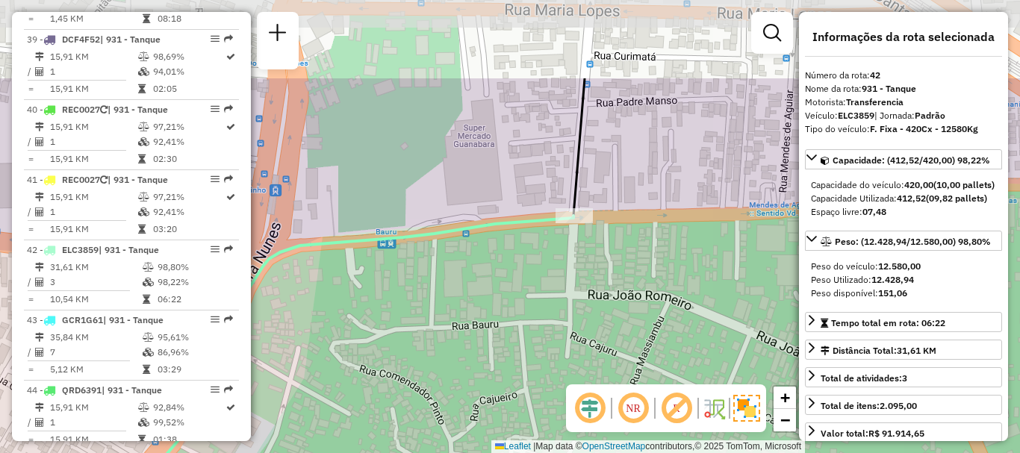
drag, startPoint x: 487, startPoint y: 131, endPoint x: 540, endPoint y: 238, distance: 119.8
click at [554, 252] on div "Janela de atendimento Grade de atendimento Capacidade Transportadoras Veículos …" at bounding box center [510, 226] width 1020 height 453
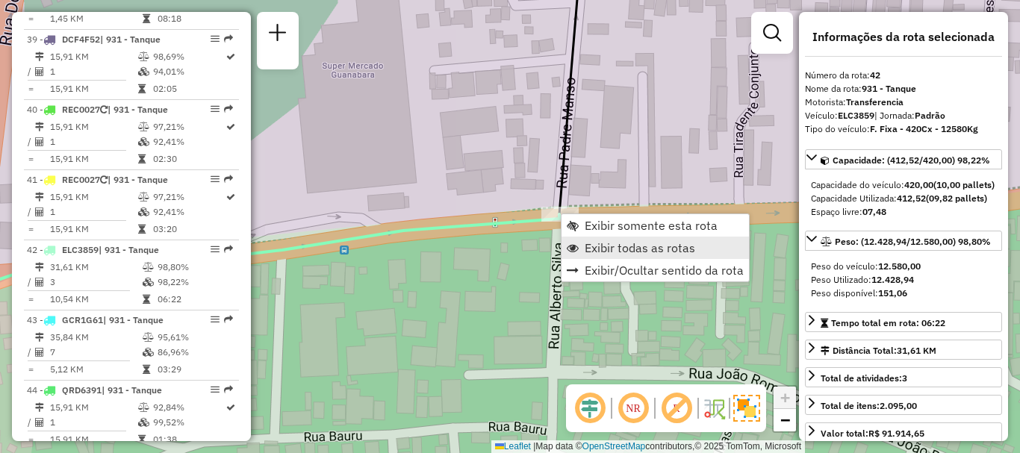
click at [608, 250] on span "Exibir todas as rotas" at bounding box center [639, 248] width 110 height 12
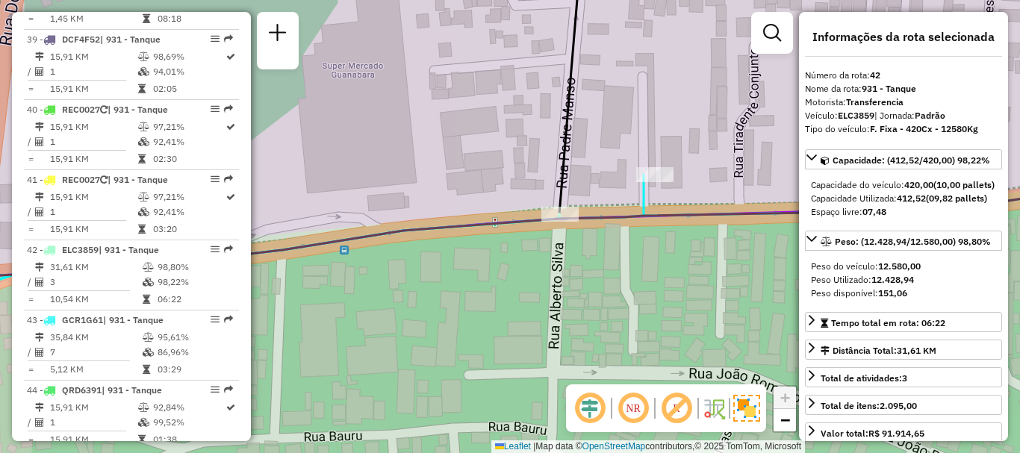
click at [709, 284] on div "Janela de atendimento Grade de atendimento Capacidade Transportadoras Veículos …" at bounding box center [510, 226] width 1020 height 453
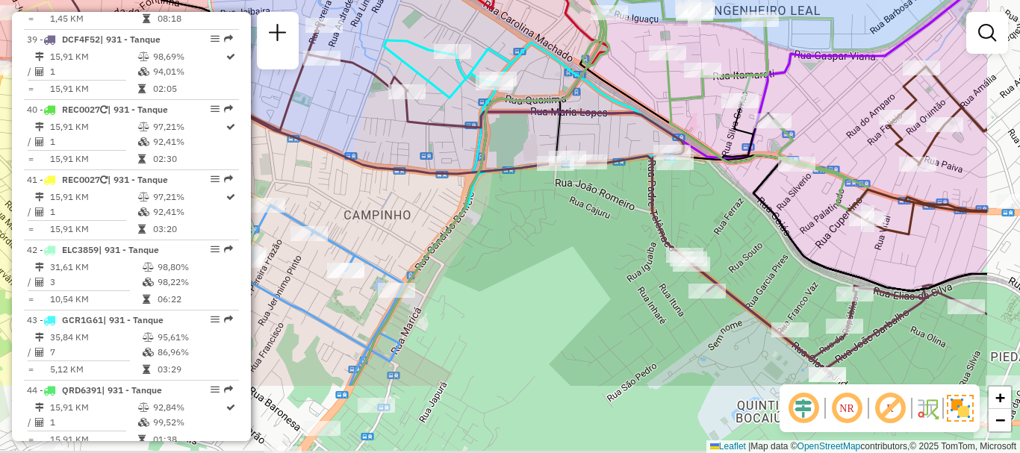
drag, startPoint x: 798, startPoint y: 219, endPoint x: 660, endPoint y: 104, distance: 179.7
click at [661, 105] on icon at bounding box center [669, 27] width 395 height 368
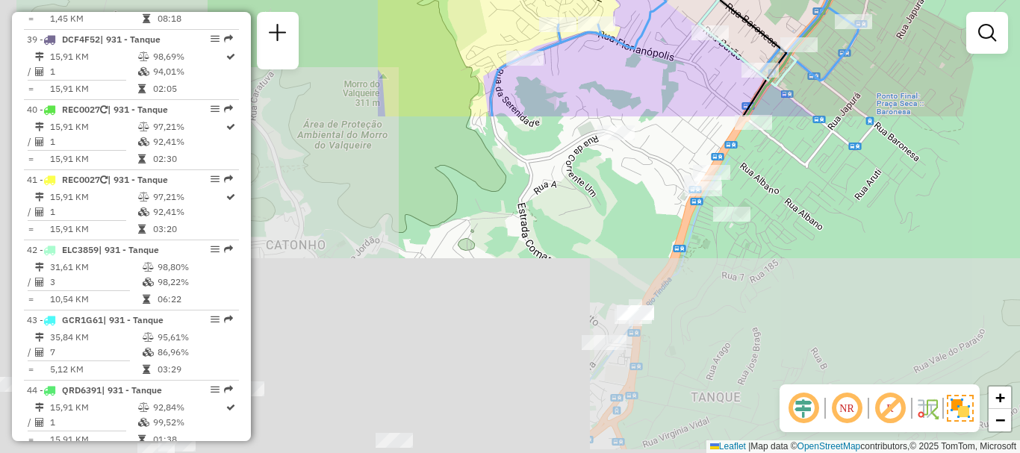
drag, startPoint x: 646, startPoint y: 296, endPoint x: 791, endPoint y: 164, distance: 196.6
click at [936, 0] on html "Aguarde... Pop-up bloqueado! Seu navegador bloqueou automáticamente a abertura …" at bounding box center [510, 226] width 1020 height 453
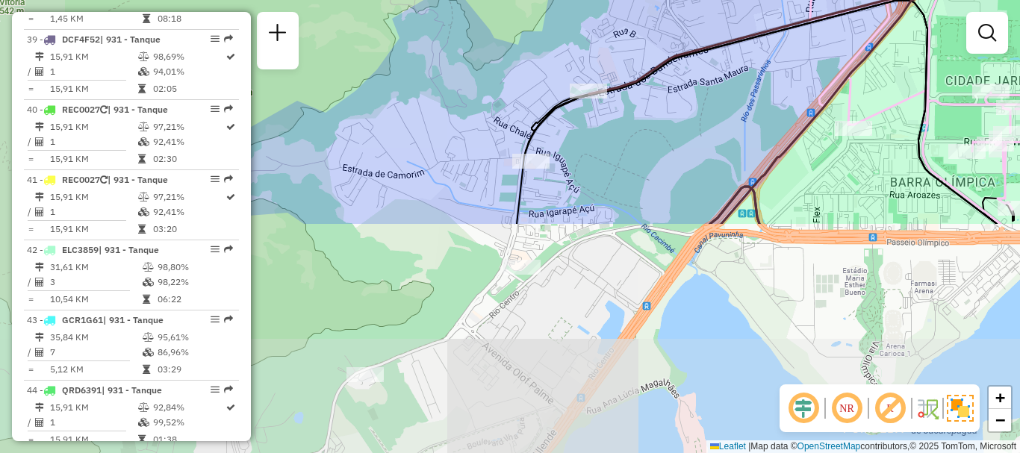
drag, startPoint x: 555, startPoint y: 353, endPoint x: 819, endPoint y: 79, distance: 380.6
click at [819, 79] on div "Rota 26 - Placa RTI7A51 55035881 - ANTONIO CARLOS RODRI Rota 26 - Placa RTI7A51…" at bounding box center [510, 226] width 1020 height 453
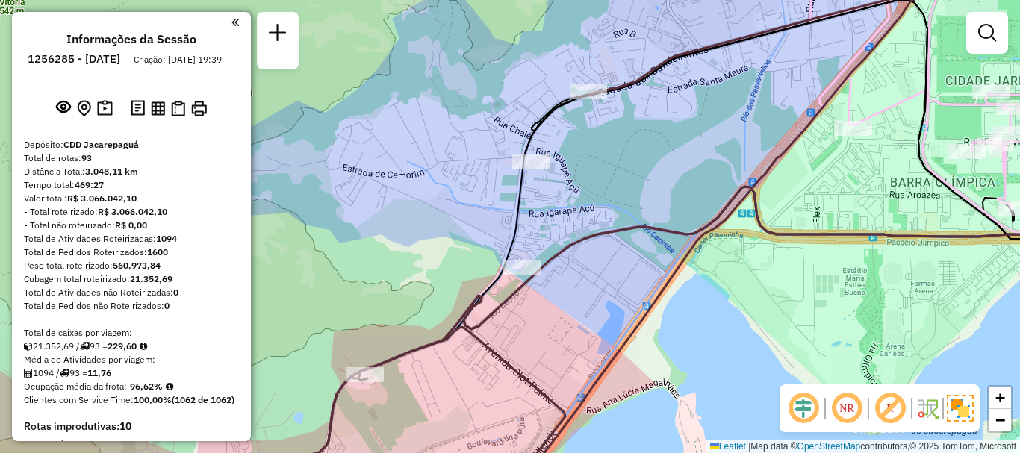
scroll to position [4206, 0]
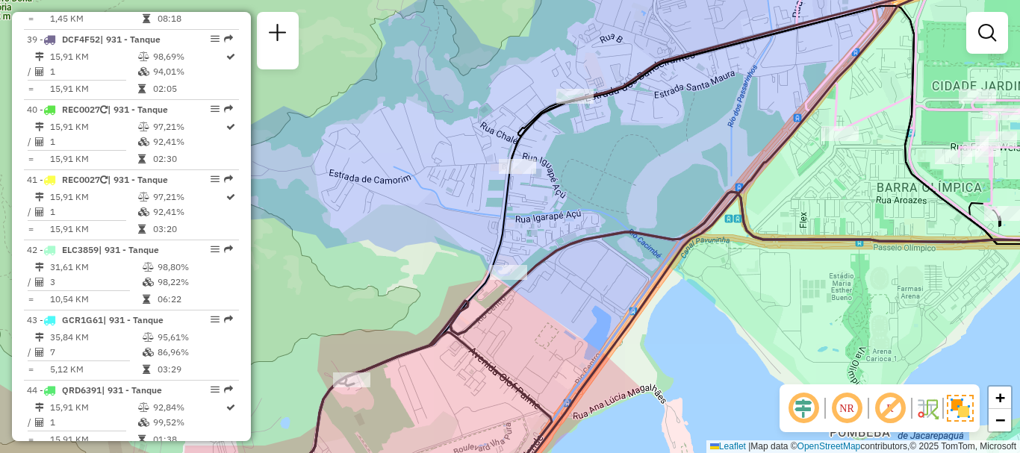
drag, startPoint x: 651, startPoint y: 184, endPoint x: 625, endPoint y: 193, distance: 27.6
click at [628, 193] on div "Rota 26 - Placa RTI7A51 55035881 - ANTONIO CARLOS RODRI Rota 26 - Placa RTI7A51…" at bounding box center [510, 226] width 1020 height 453
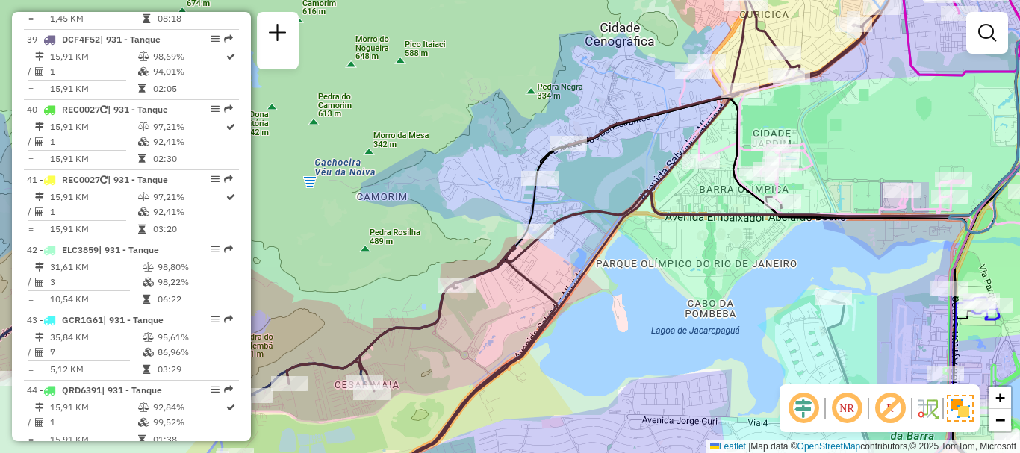
drag, startPoint x: 677, startPoint y: 244, endPoint x: 649, endPoint y: 240, distance: 27.9
click at [649, 240] on div "Rota 26 - Placa RTI7A51 55035881 - ANTONIO CARLOS RODRI Rota 26 - Placa RTI7A51…" at bounding box center [510, 226] width 1020 height 453
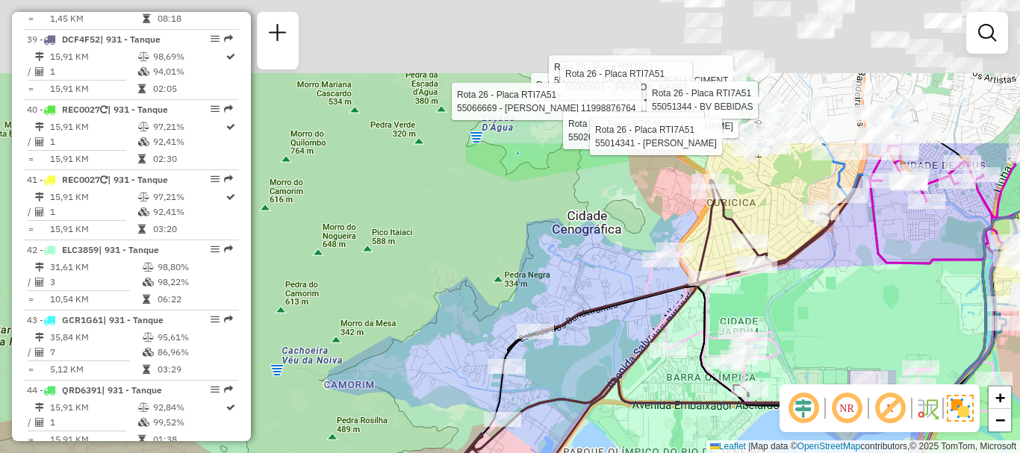
drag, startPoint x: 627, startPoint y: 124, endPoint x: 596, endPoint y: 211, distance: 92.8
click at [586, 346] on icon at bounding box center [559, 431] width 610 height 512
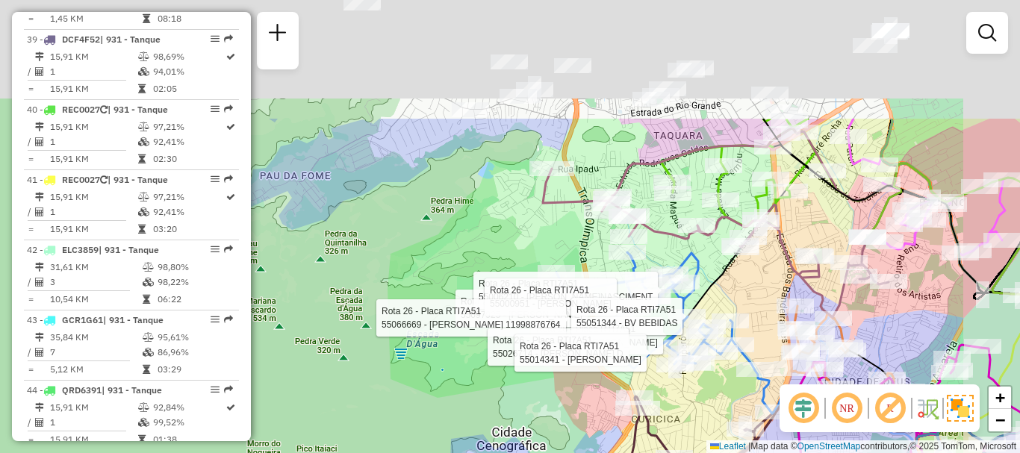
drag, startPoint x: 778, startPoint y: 237, endPoint x: 706, endPoint y: 400, distance: 178.5
click at [706, 423] on div "Rota 26 - Placa RTI7A51 55035881 - ANTONIO CARLOS RODRI Rota 26 - Placa RTI7A51…" at bounding box center [510, 226] width 1020 height 453
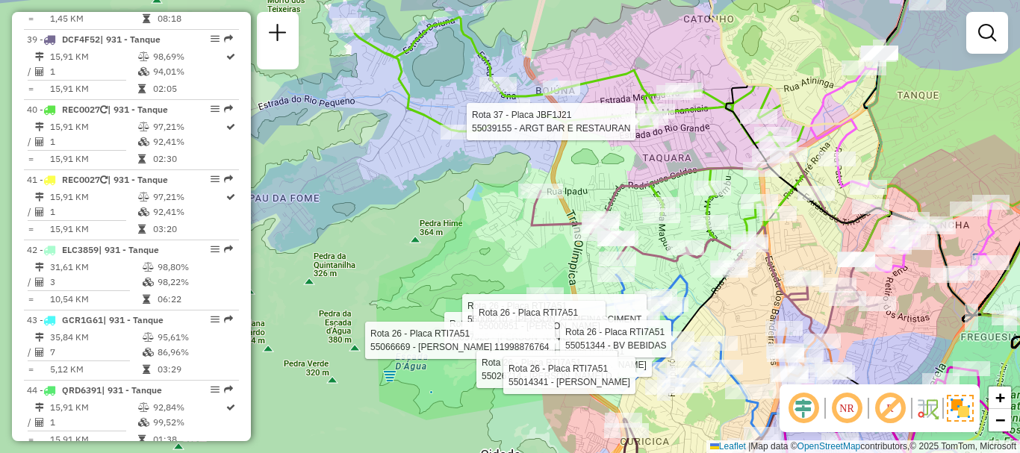
select select "**********"
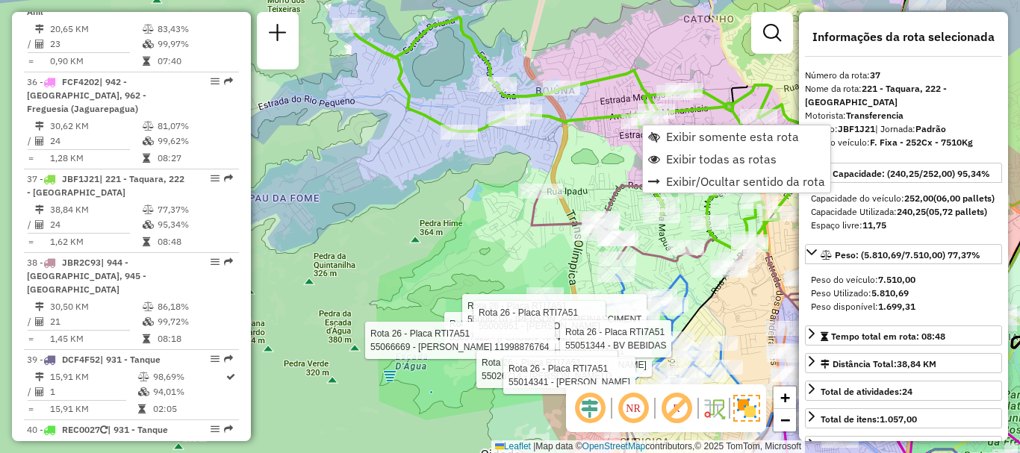
scroll to position [3828, 0]
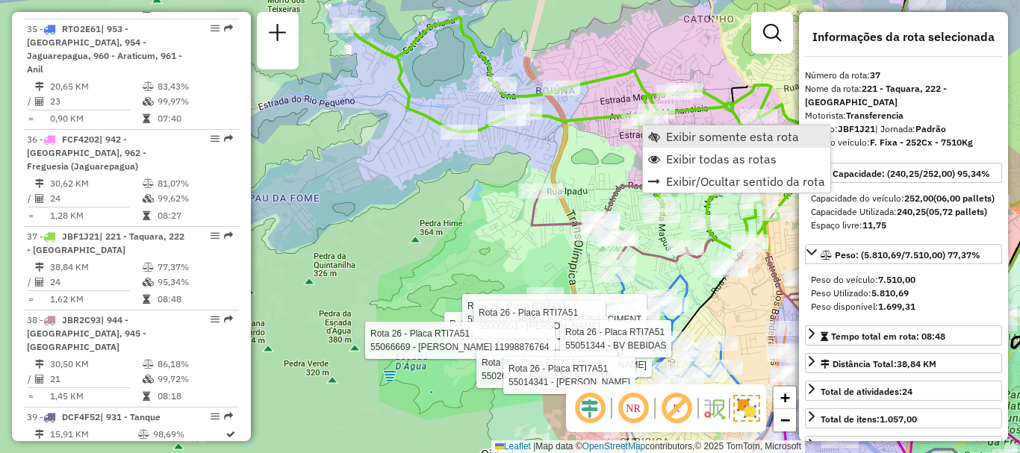
click at [680, 131] on span "Exibir somente esta rota" at bounding box center [732, 137] width 133 height 12
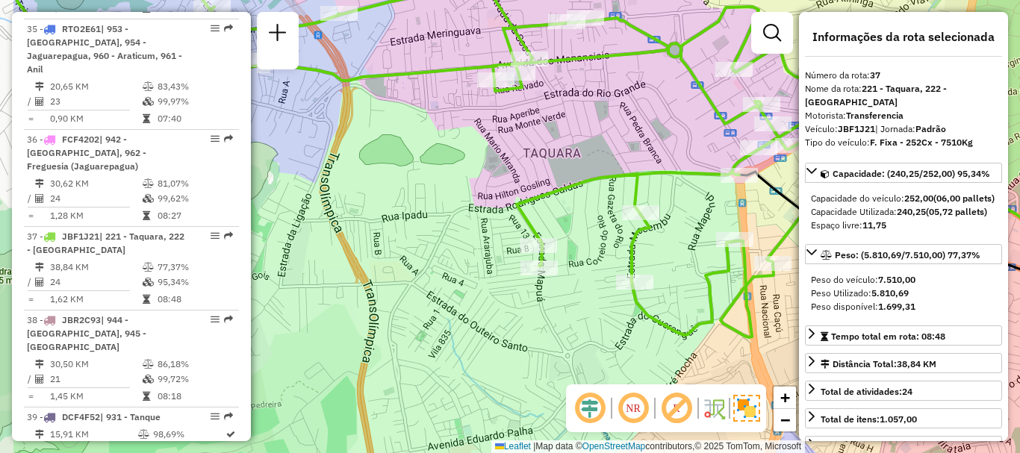
drag, startPoint x: 496, startPoint y: 163, endPoint x: 612, endPoint y: 153, distance: 116.1
click at [612, 153] on div "Janela de atendimento Grade de atendimento Capacidade Transportadoras Veículos …" at bounding box center [510, 226] width 1020 height 453
click at [681, 347] on div "Janela de atendimento Grade de atendimento Capacidade Transportadoras Veículos …" at bounding box center [510, 226] width 1020 height 453
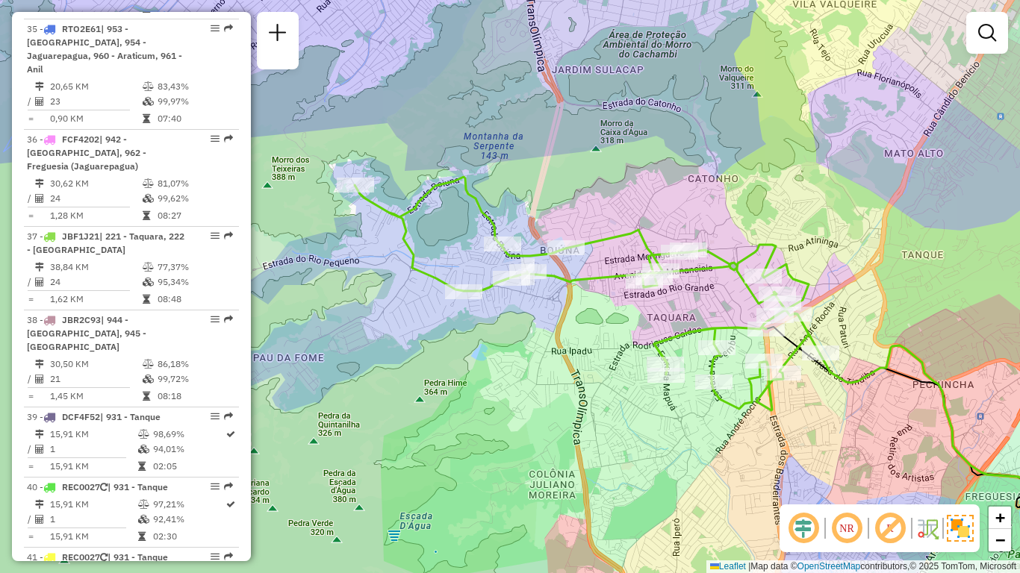
drag, startPoint x: 606, startPoint y: 432, endPoint x: 661, endPoint y: 444, distance: 55.8
click at [661, 444] on div "Janela de atendimento Grade de atendimento Capacidade Transportadoras Veículos …" at bounding box center [510, 286] width 1020 height 573
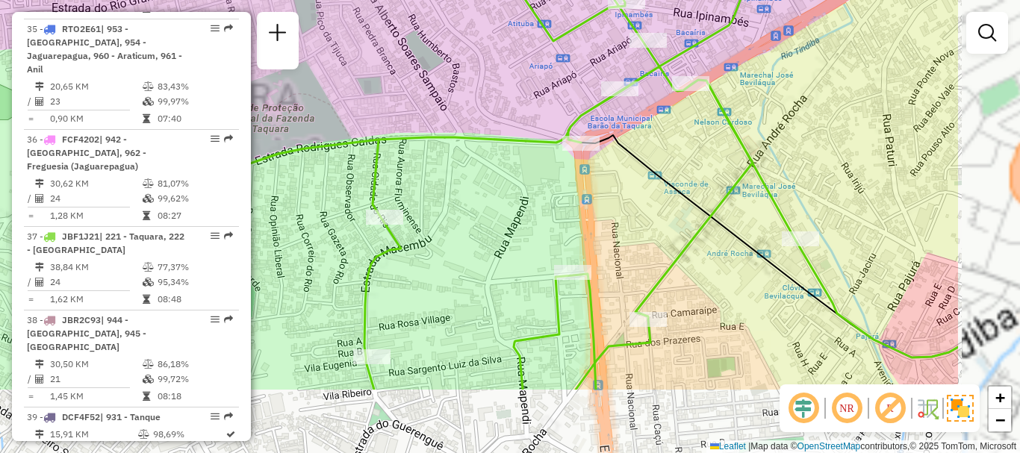
drag, startPoint x: 782, startPoint y: 336, endPoint x: 608, endPoint y: 217, distance: 210.5
click at [608, 217] on div "Janela de atendimento Grade de atendimento Capacidade Transportadoras Veículos …" at bounding box center [510, 226] width 1020 height 453
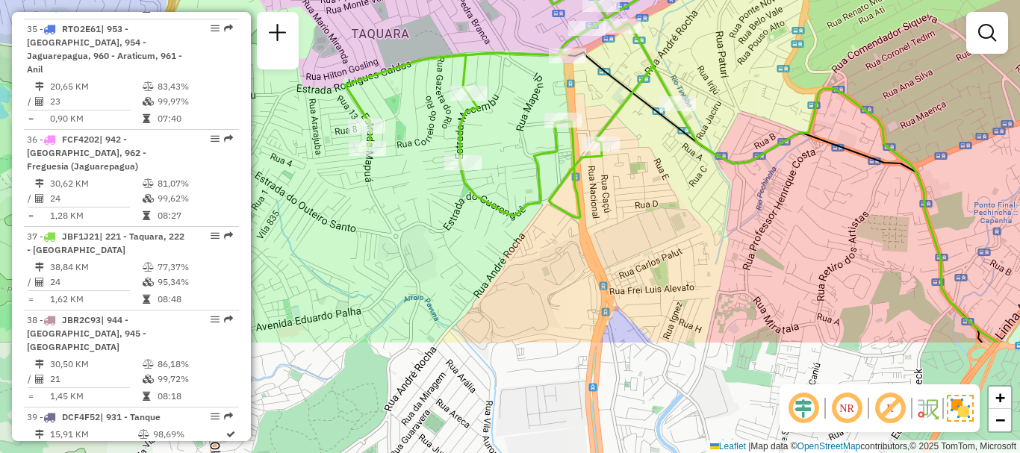
drag, startPoint x: 772, startPoint y: 338, endPoint x: 681, endPoint y: 183, distance: 180.0
click at [681, 183] on div "Janela de atendimento Grade de atendimento Capacidade Transportadoras Veículos …" at bounding box center [510, 226] width 1020 height 453
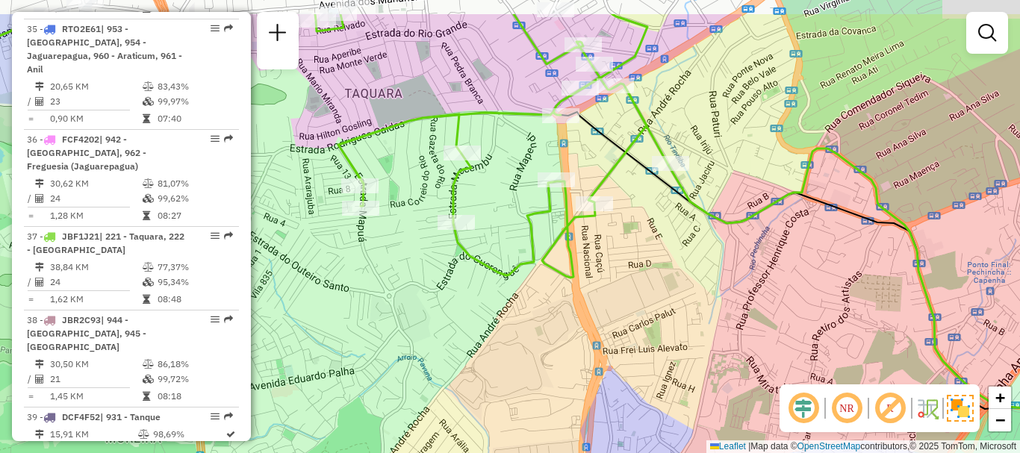
drag, startPoint x: 707, startPoint y: 212, endPoint x: 681, endPoint y: 284, distance: 76.7
click at [691, 285] on div "Janela de atendimento Grade de atendimento Capacidade Transportadoras Veículos …" at bounding box center [510, 226] width 1020 height 453
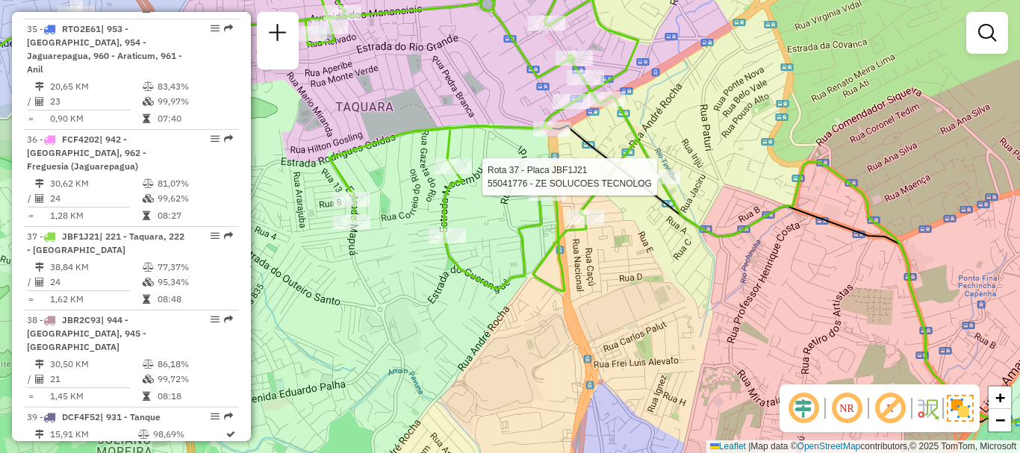
select select "**********"
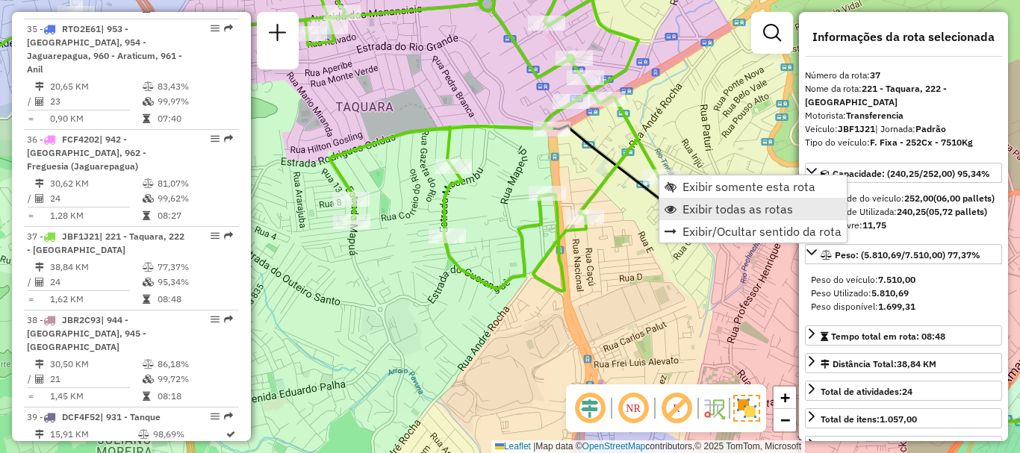
click at [712, 205] on span "Exibir todas as rotas" at bounding box center [737, 209] width 110 height 12
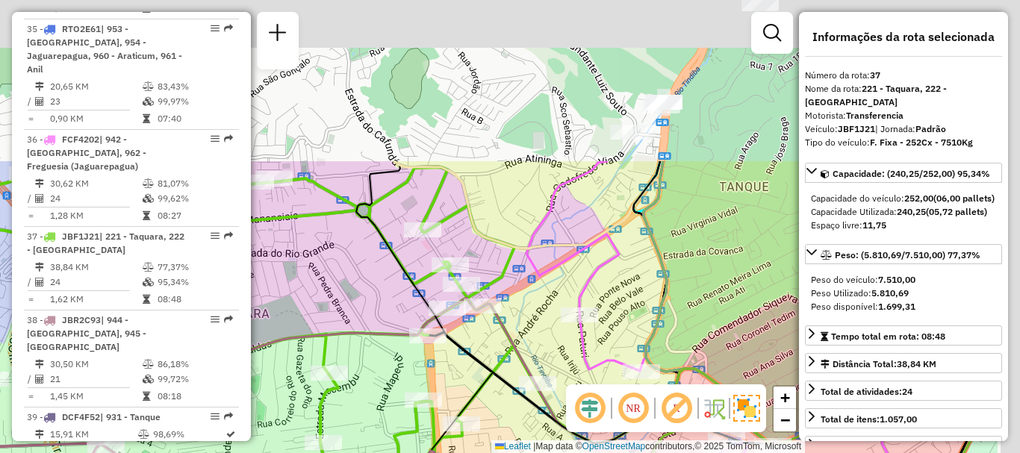
drag, startPoint x: 705, startPoint y: 252, endPoint x: 578, endPoint y: 411, distance: 203.5
click at [553, 452] on html "Aguarde... Pop-up bloqueado! Seu navegador bloqueou automáticamente a abertura …" at bounding box center [510, 226] width 1020 height 453
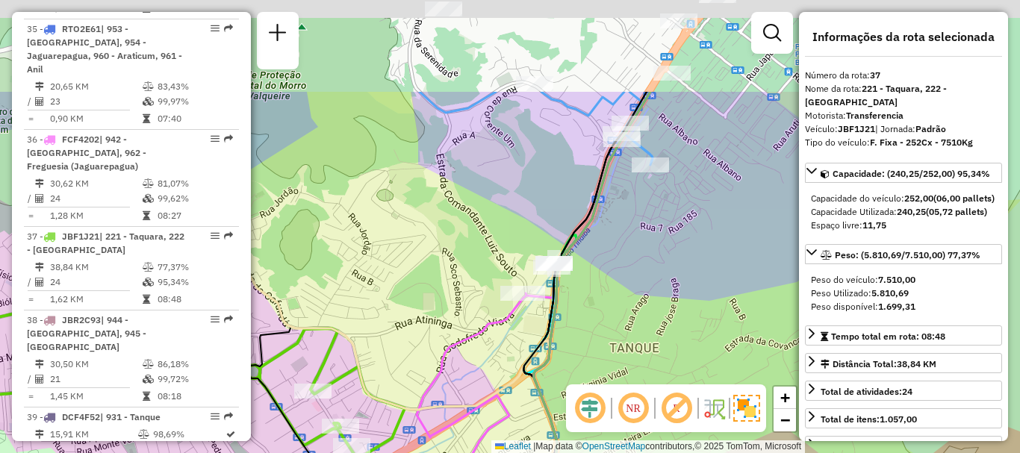
drag, startPoint x: 700, startPoint y: 227, endPoint x: 618, endPoint y: 364, distance: 160.0
click at [618, 364] on div "Janela de atendimento Grade de atendimento Capacidade Transportadoras Veículos …" at bounding box center [510, 226] width 1020 height 453
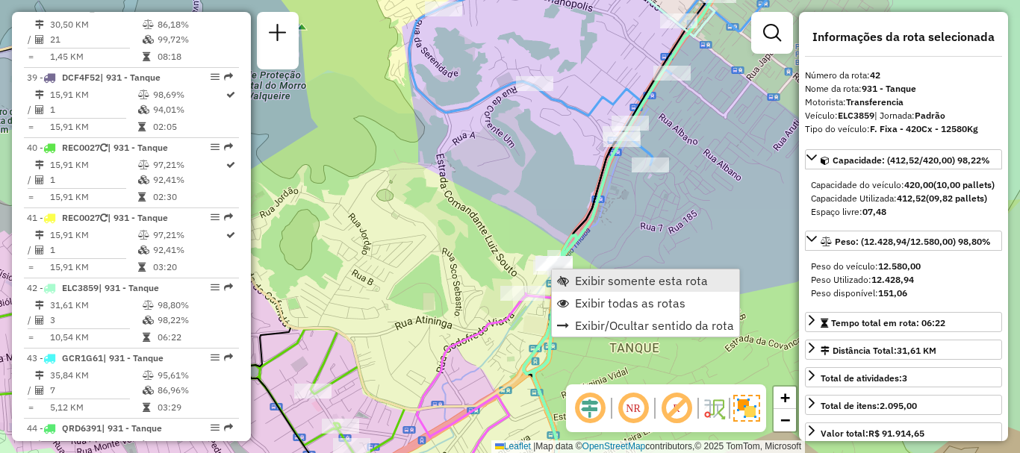
scroll to position [4206, 0]
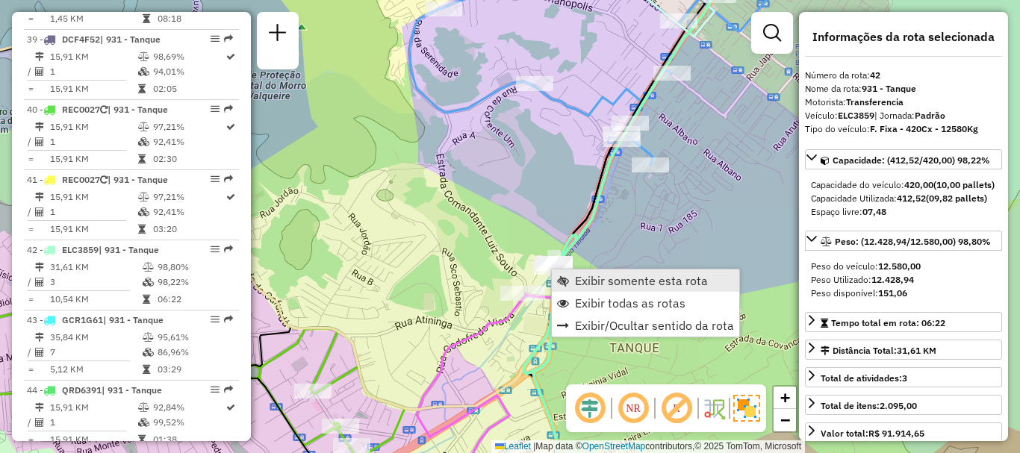
click at [586, 282] on span "Exibir somente esta rota" at bounding box center [641, 281] width 133 height 12
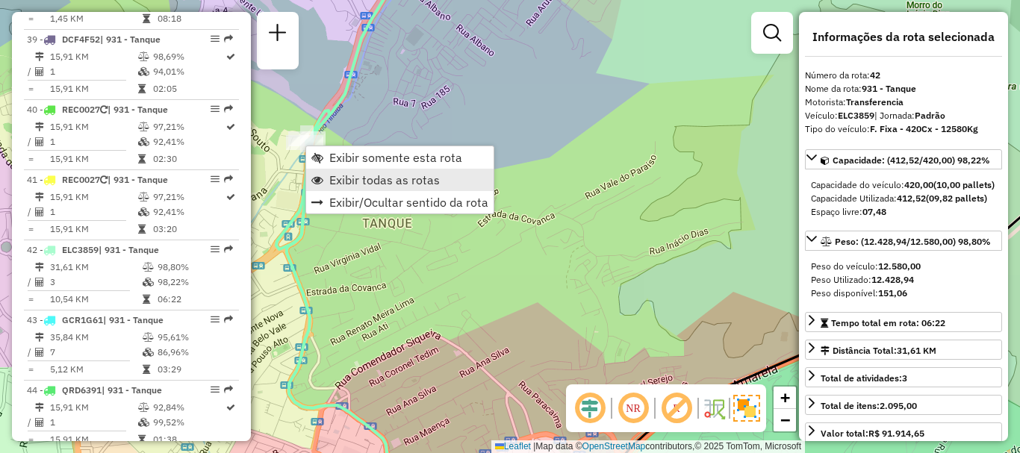
click at [355, 178] on span "Exibir todas as rotas" at bounding box center [384, 180] width 110 height 12
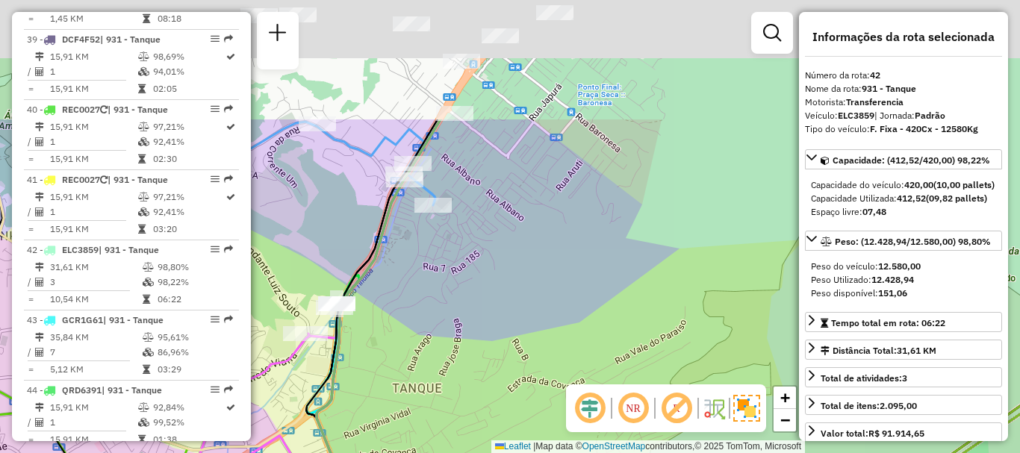
click at [384, 280] on div "Janela de atendimento Grade de atendimento Capacidade Transportadoras Veículos …" at bounding box center [510, 226] width 1020 height 453
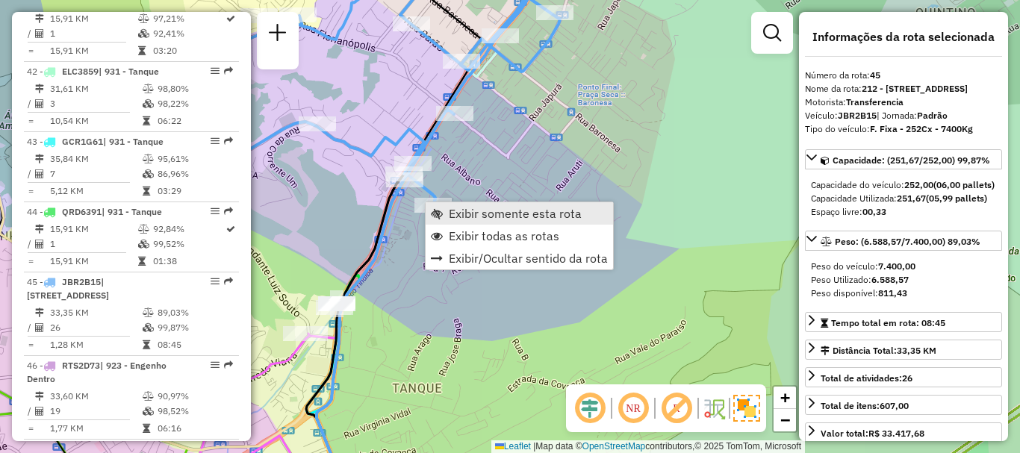
scroll to position [4416, 0]
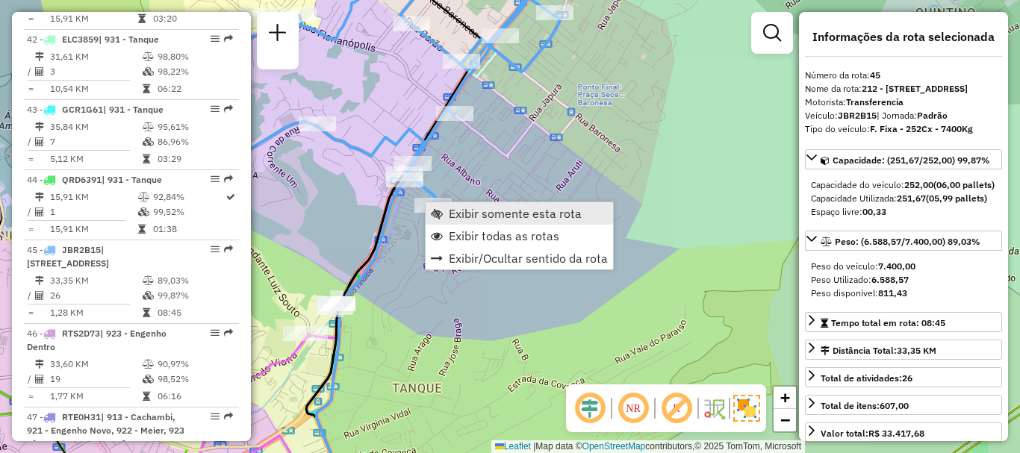
click at [452, 208] on span "Exibir somente esta rota" at bounding box center [515, 213] width 133 height 12
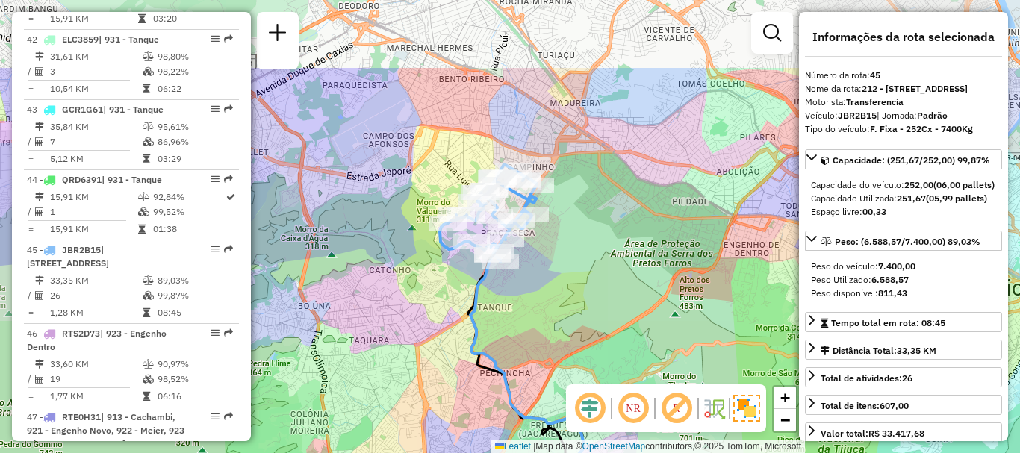
drag, startPoint x: 545, startPoint y: 133, endPoint x: 547, endPoint y: 246, distance: 113.5
click at [547, 246] on div "Janela de atendimento Grade de atendimento Capacidade Transportadoras Veículos …" at bounding box center [510, 226] width 1020 height 453
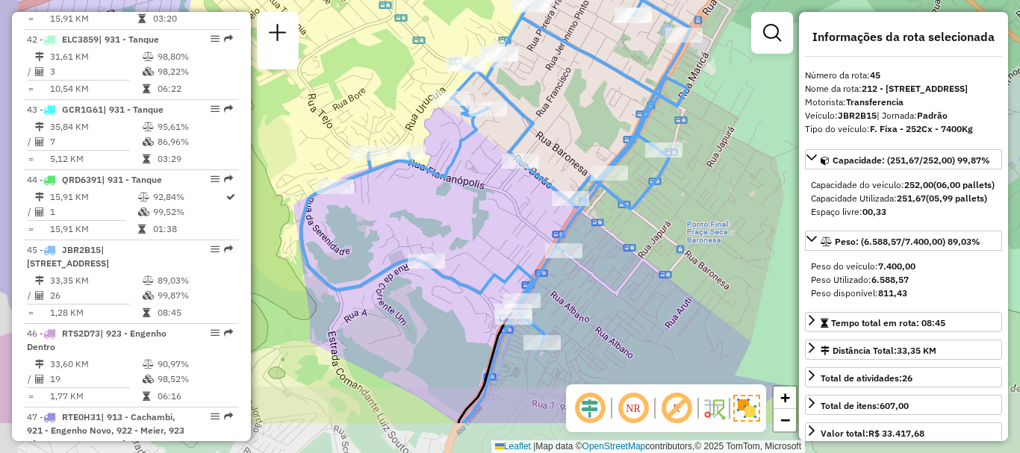
drag, startPoint x: 550, startPoint y: 202, endPoint x: 584, endPoint y: 131, distance: 78.8
click at [584, 131] on div "Janela de atendimento Grade de atendimento Capacidade Transportadoras Veículos …" at bounding box center [510, 226] width 1020 height 453
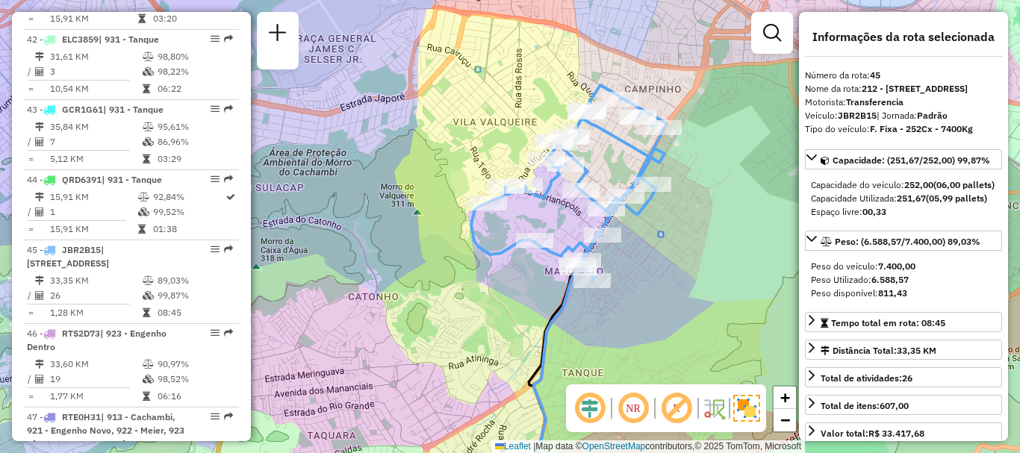
drag, startPoint x: 684, startPoint y: 326, endPoint x: 658, endPoint y: 262, distance: 69.3
click at [658, 262] on div "Janela de atendimento Grade de atendimento Capacidade Transportadoras Veículos …" at bounding box center [510, 226] width 1020 height 453
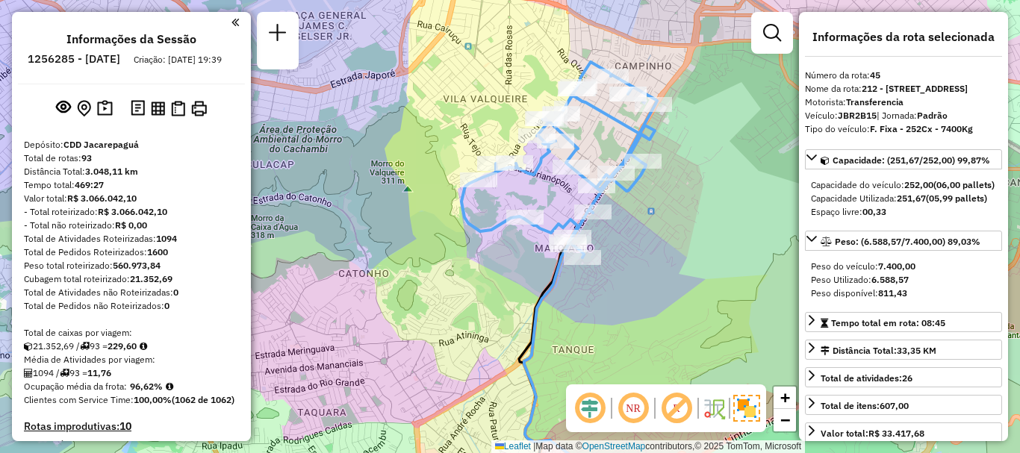
scroll to position [482, 0]
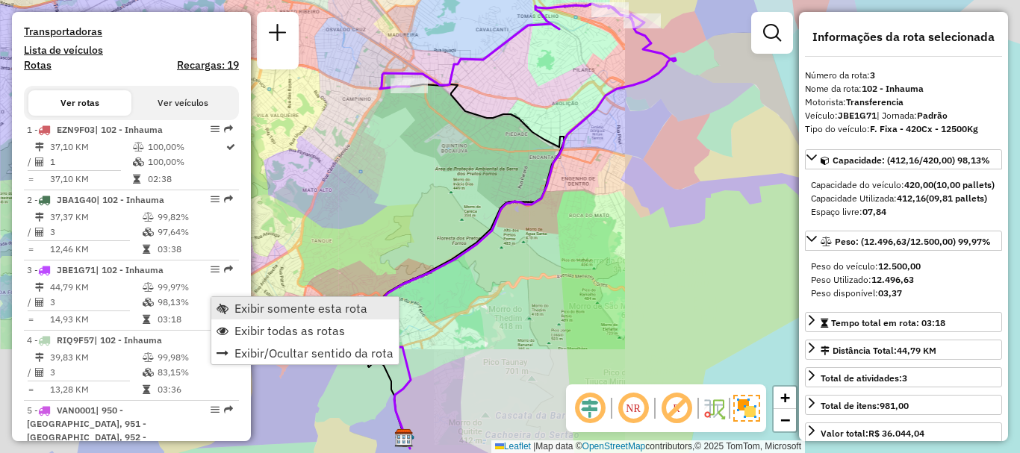
click at [243, 311] on span "Exibir somente esta rota" at bounding box center [300, 308] width 133 height 12
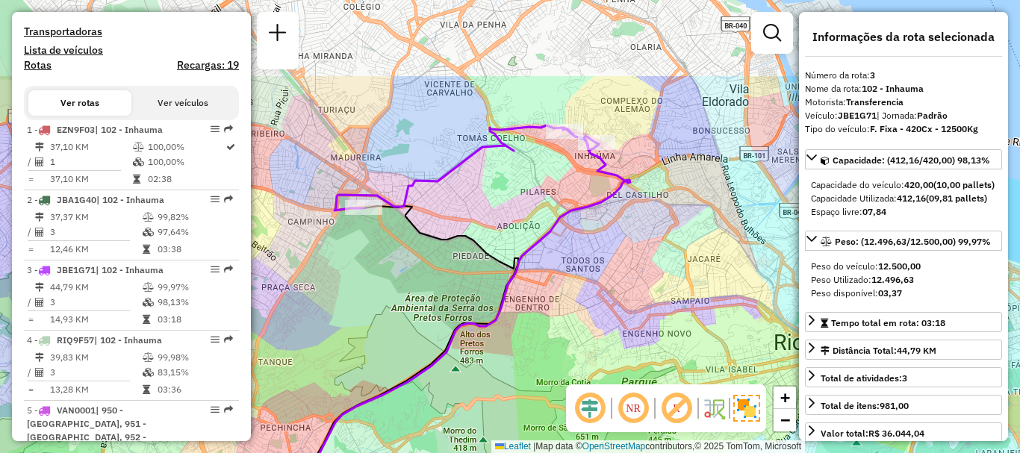
drag, startPoint x: 622, startPoint y: 40, endPoint x: 571, endPoint y: 172, distance: 142.5
click at [571, 172] on div "Janela de atendimento Grade de atendimento Capacidade Transportadoras Veículos …" at bounding box center [510, 226] width 1020 height 453
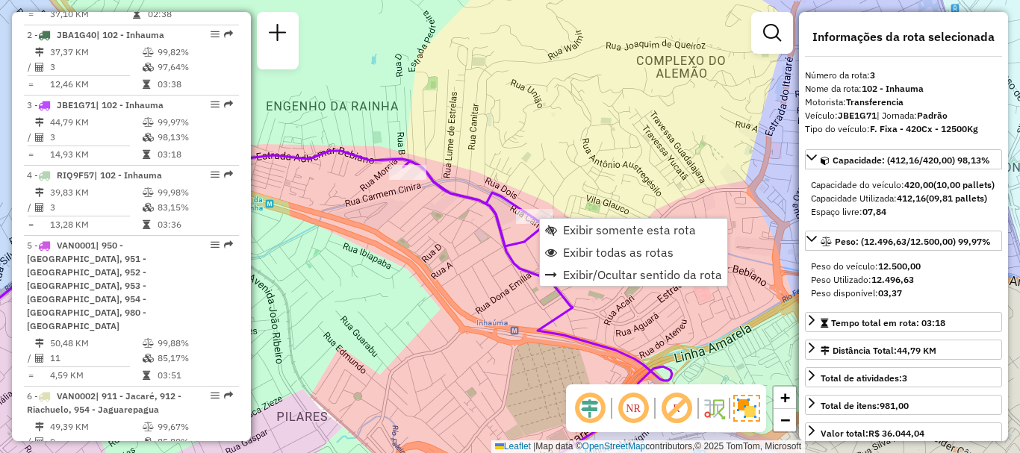
scroll to position [758, 0]
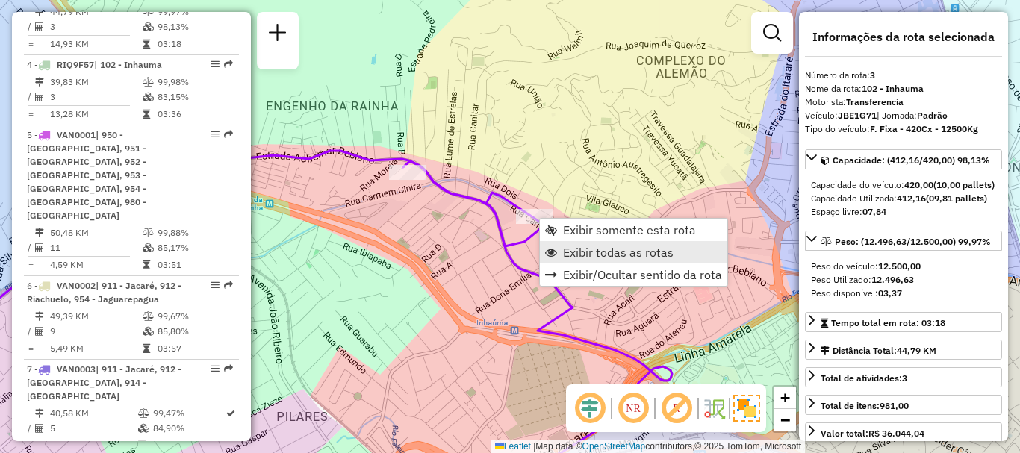
drag, startPoint x: 584, startPoint y: 252, endPoint x: 416, endPoint y: 329, distance: 184.7
click at [583, 253] on span "Exibir todas as rotas" at bounding box center [618, 252] width 110 height 12
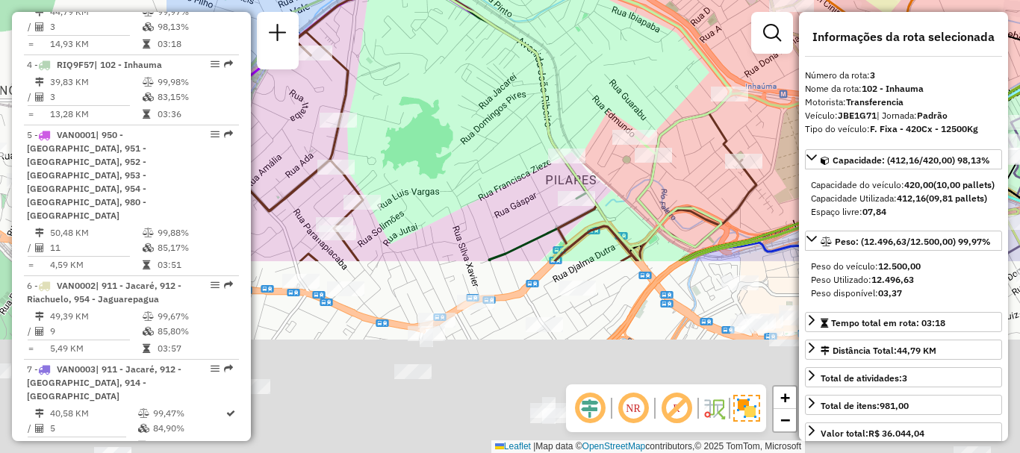
drag, startPoint x: 377, startPoint y: 329, endPoint x: 679, endPoint y: 72, distance: 397.1
click at [679, 72] on div "Janela de atendimento Grade de atendimento Capacidade Transportadoras Veículos …" at bounding box center [510, 226] width 1020 height 453
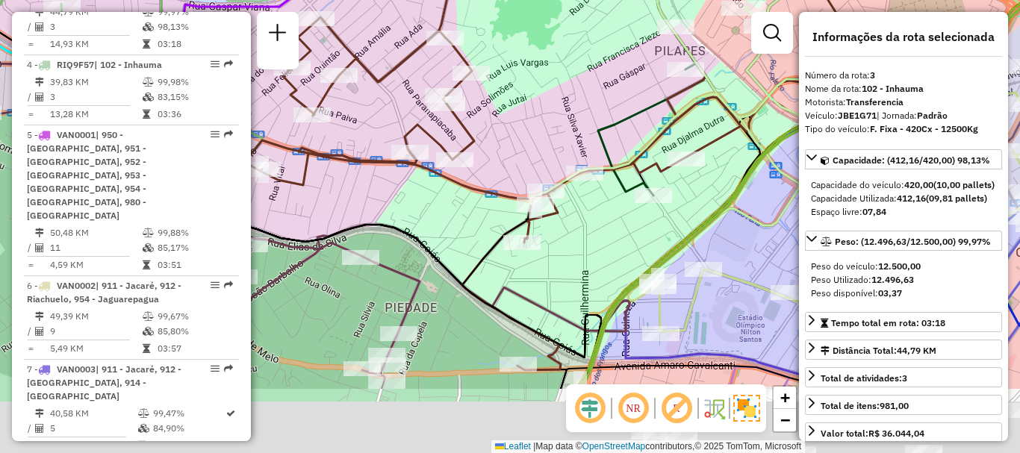
drag, startPoint x: 394, startPoint y: 344, endPoint x: 469, endPoint y: 235, distance: 132.5
click at [469, 235] on div "Janela de atendimento Grade de atendimento Capacidade Transportadoras Veículos …" at bounding box center [510, 226] width 1020 height 453
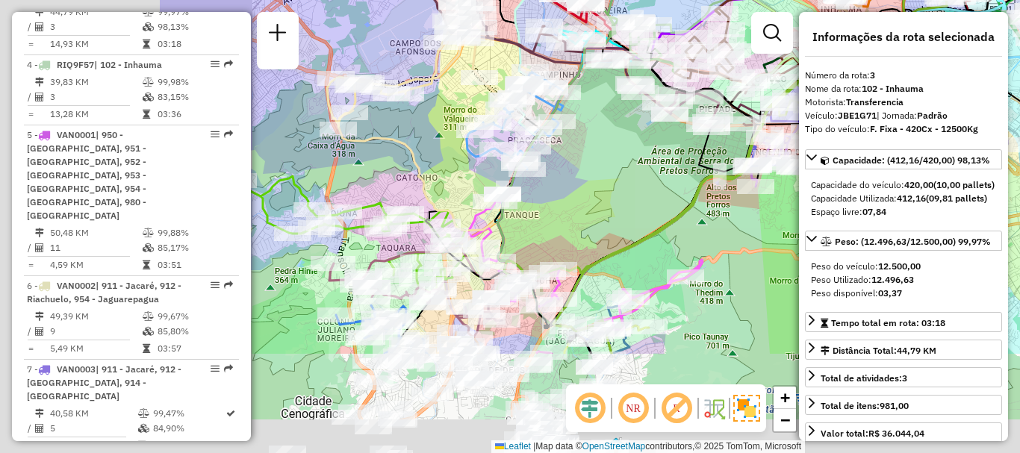
drag, startPoint x: 411, startPoint y: 348, endPoint x: 620, endPoint y: 191, distance: 261.8
click at [714, 143] on div "Janela de atendimento Grade de atendimento Capacidade Transportadoras Veículos …" at bounding box center [510, 226] width 1020 height 453
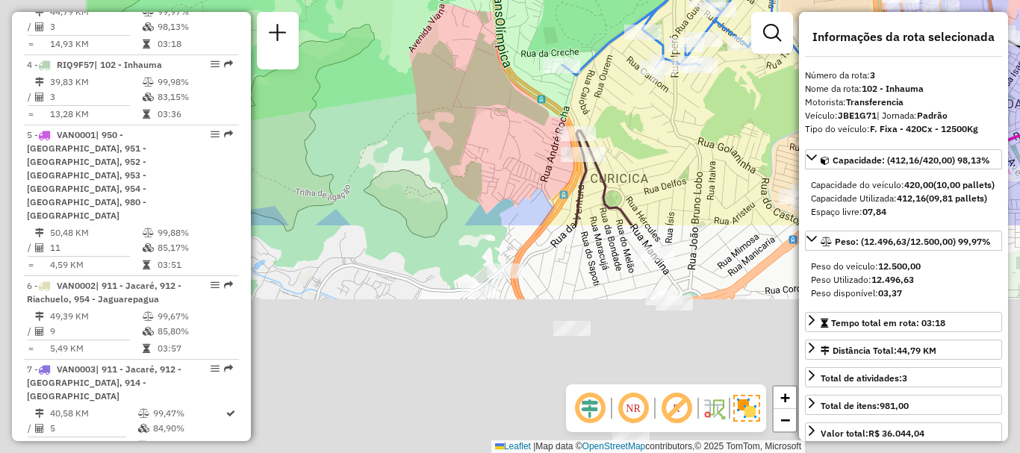
drag, startPoint x: 406, startPoint y: 361, endPoint x: 543, endPoint y: 81, distance: 312.4
click at [546, 69] on div "Rota 46 - Placa RTS2D73 55064955 - DOM RESTAURANTE CHOPERIA E BAR LTDA Rota 55 …" at bounding box center [510, 226] width 1020 height 453
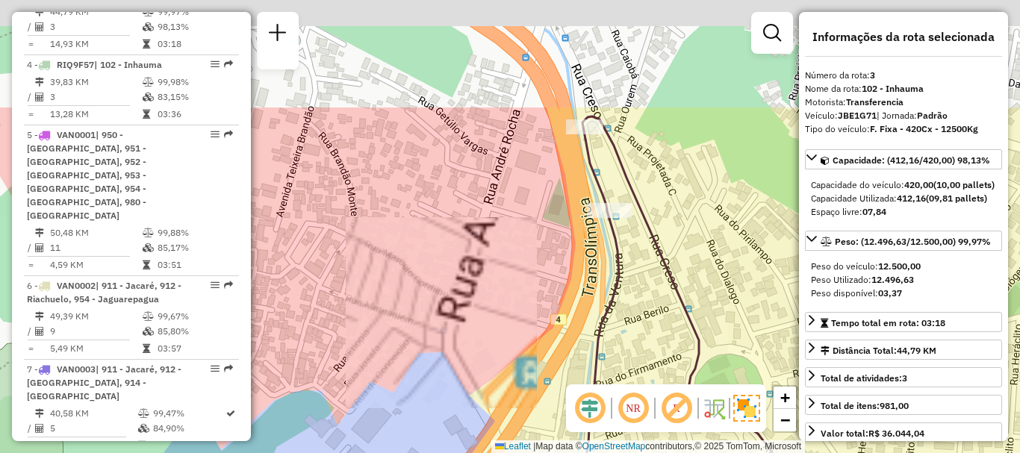
drag, startPoint x: 564, startPoint y: 178, endPoint x: 513, endPoint y: 290, distance: 122.6
click at [509, 299] on div "Rota 46 - Placa RTS2D73 55064955 - DOM RESTAURANTE CHOPERIA E BAR LTDA Rota 55 …" at bounding box center [510, 226] width 1020 height 453
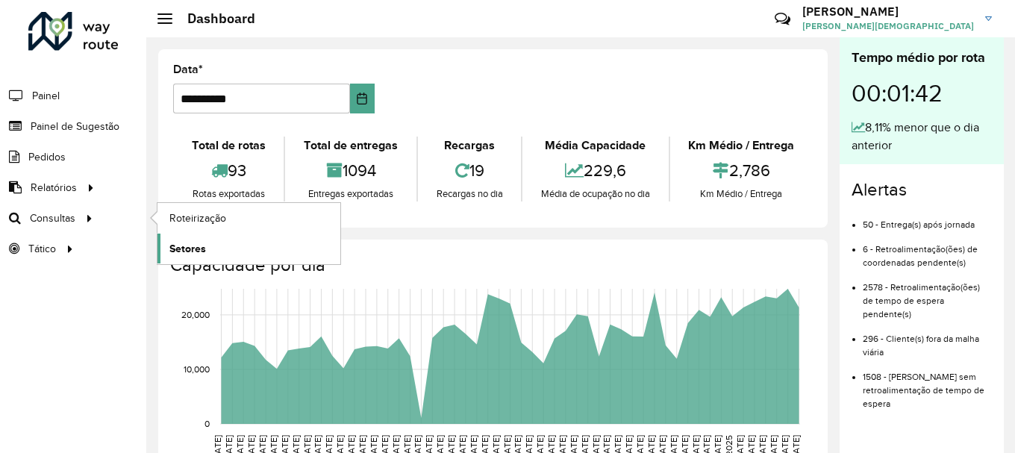
click at [176, 250] on span "Setores" at bounding box center [187, 249] width 37 height 16
